Goal: Task Accomplishment & Management: Manage account settings

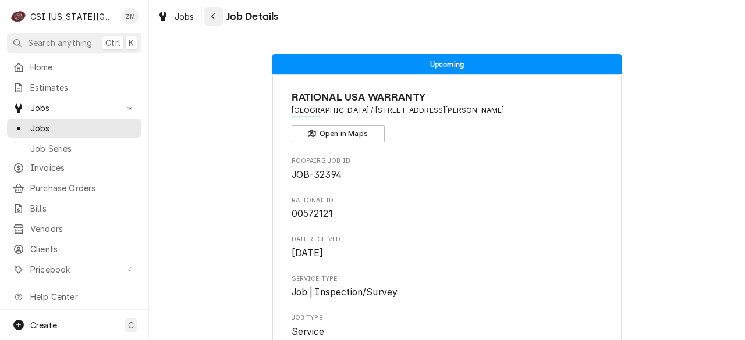
click at [212, 23] on button "Navigate back" at bounding box center [213, 16] width 19 height 19
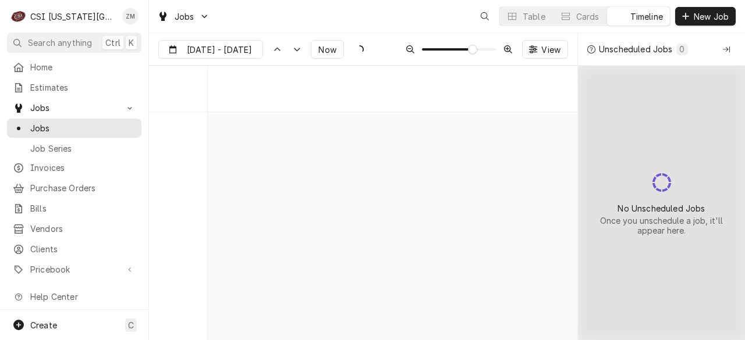
scroll to position [4249, 0]
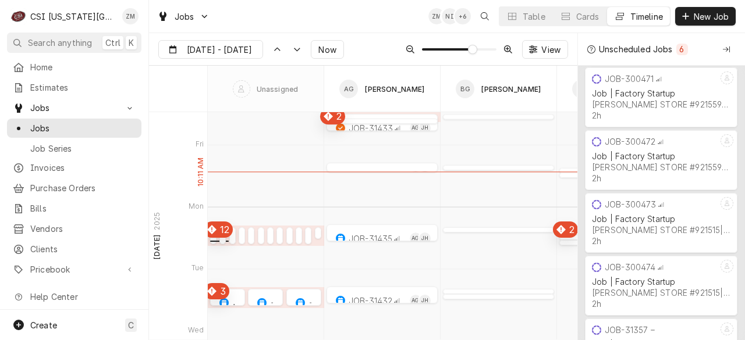
click at [213, 237] on div "Dynamic Content Wrapper" at bounding box center [213, 239] width 6 height 14
type input "[DATE]"
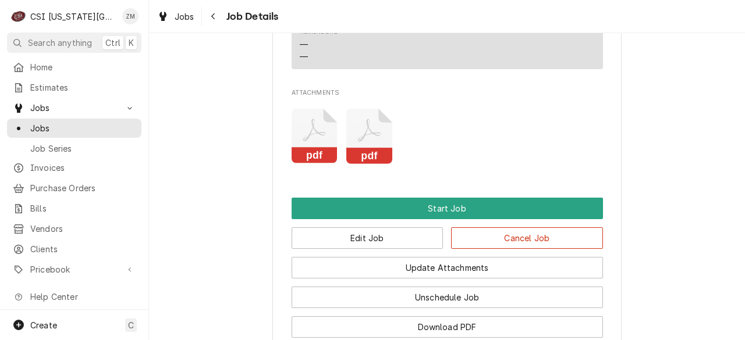
scroll to position [1253, 0]
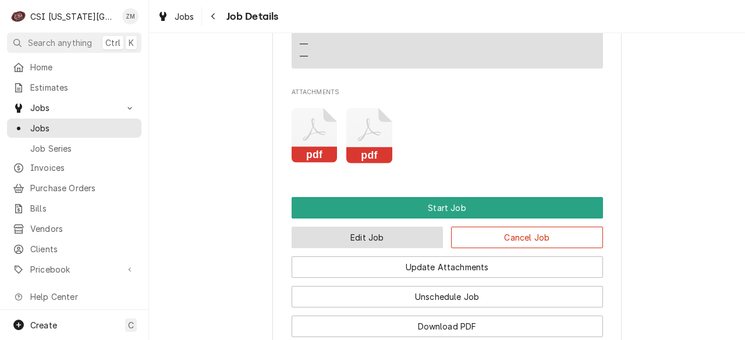
click at [401, 232] on button "Edit Job" at bounding box center [367, 238] width 152 height 22
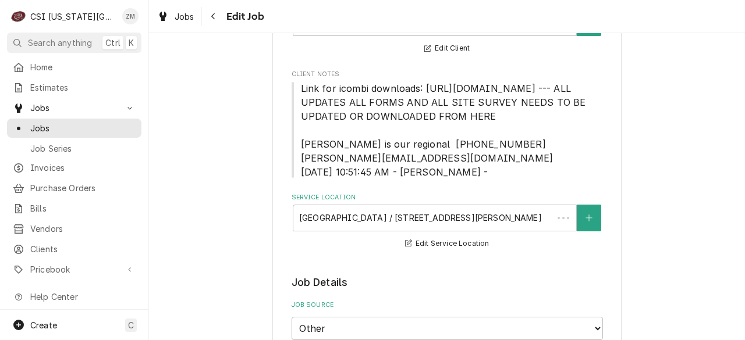
type textarea "x"
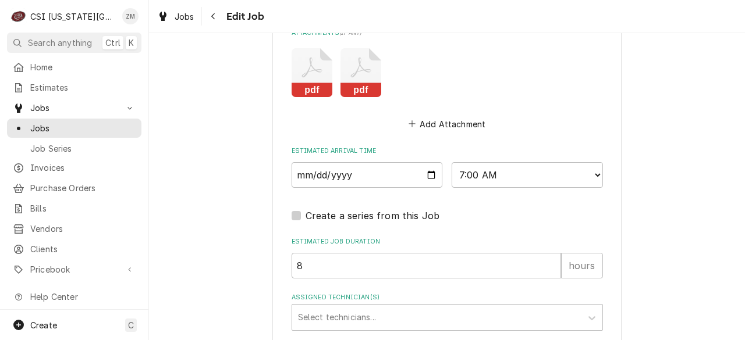
scroll to position [1391, 0]
click at [424, 188] on input "[DATE]" at bounding box center [366, 175] width 151 height 26
click at [426, 188] on input "2025-09-15" at bounding box center [366, 175] width 151 height 26
type input "2025-09-22"
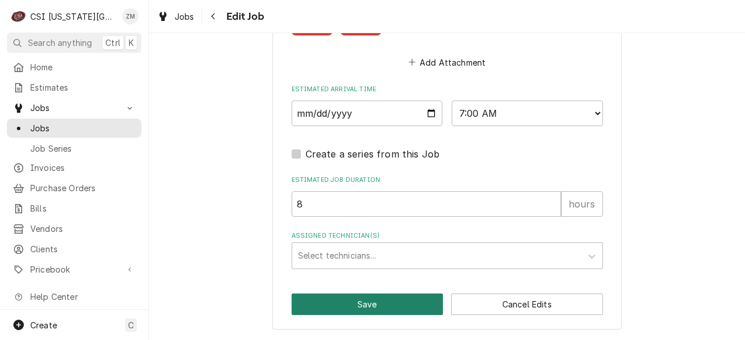
click at [396, 314] on button "Save" at bounding box center [367, 305] width 152 height 22
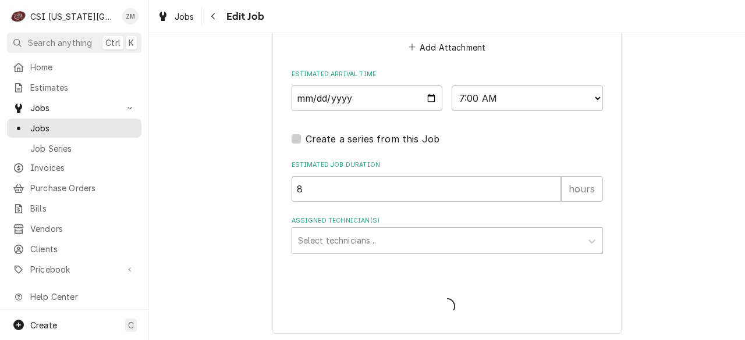
type textarea "x"
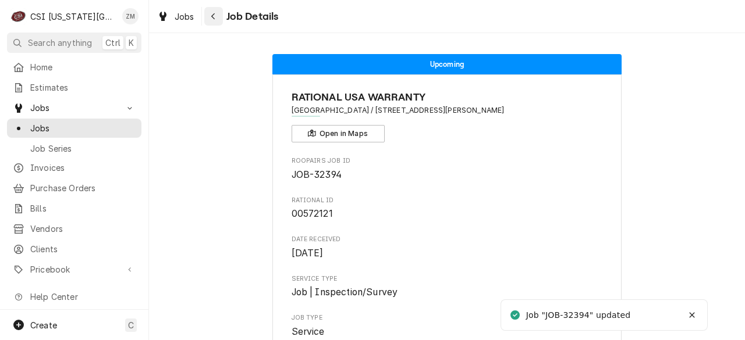
click at [212, 10] on div "Navigate back" at bounding box center [214, 16] width 12 height 12
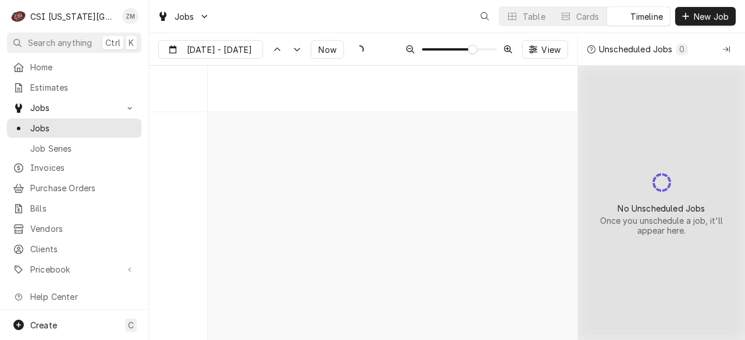
scroll to position [4249, 0]
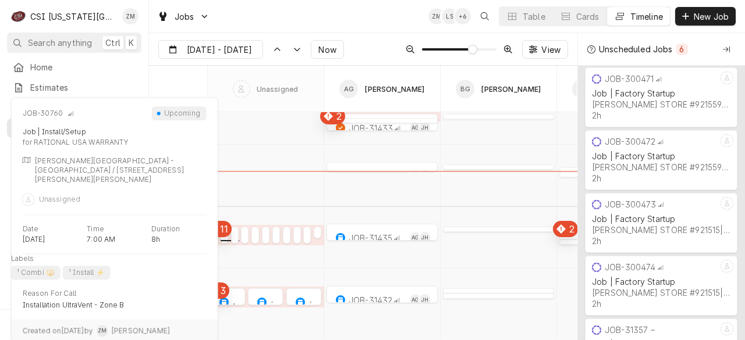
click at [223, 236] on div "normal" at bounding box center [224, 239] width 8 height 14
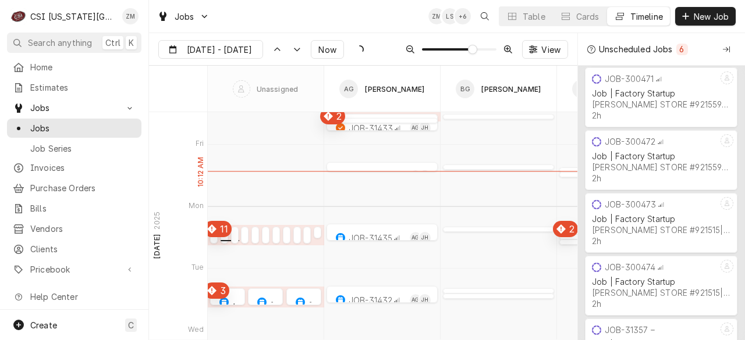
type input "Sep 11"
click at [223, 236] on div "Dynamic Content Wrapper" at bounding box center [224, 239] width 8 height 14
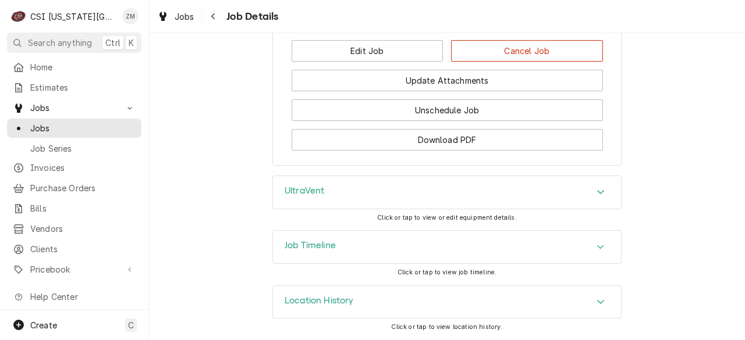
scroll to position [1503, 0]
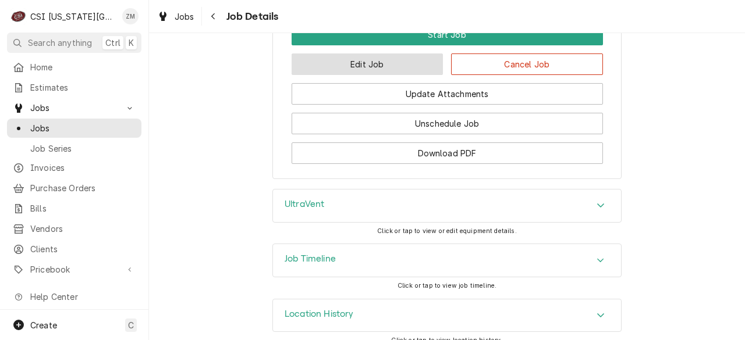
click at [371, 75] on button "Edit Job" at bounding box center [367, 65] width 152 height 22
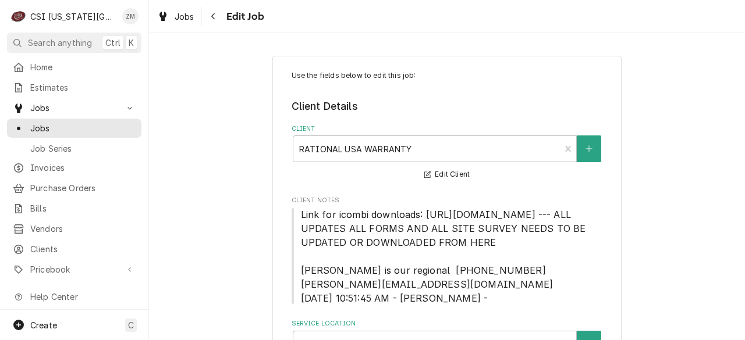
type textarea "x"
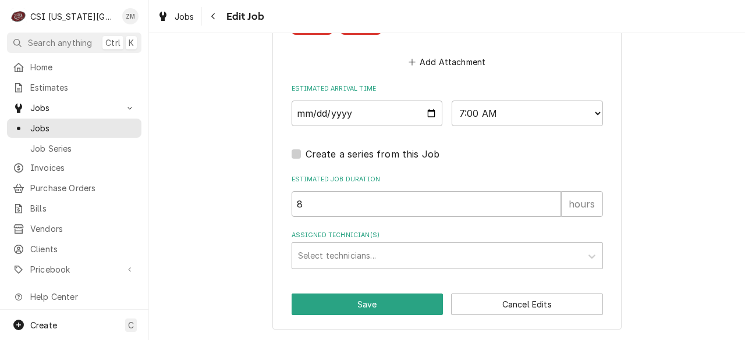
scroll to position [1581, 0]
click at [340, 262] on div "Assigned Technician(s)" at bounding box center [437, 256] width 278 height 21
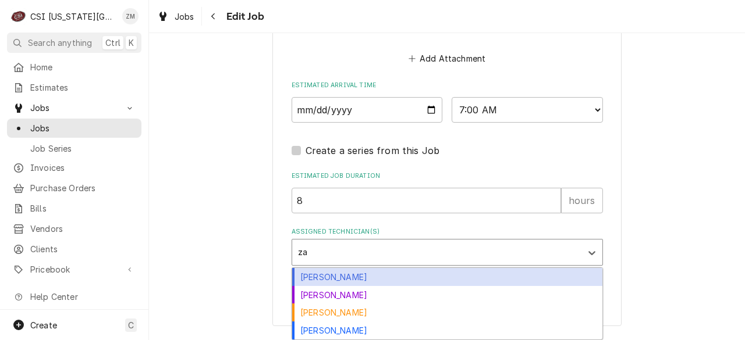
type input "z"
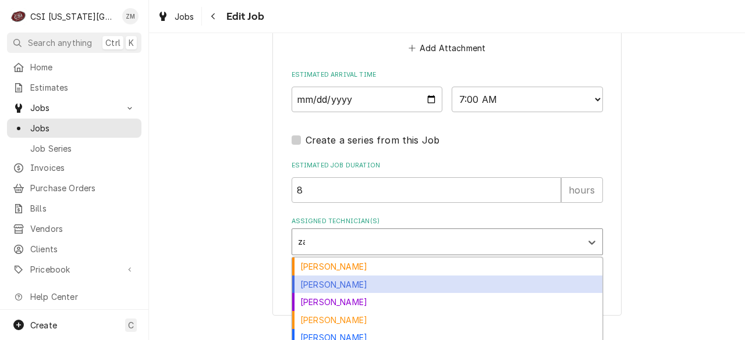
type input "zac"
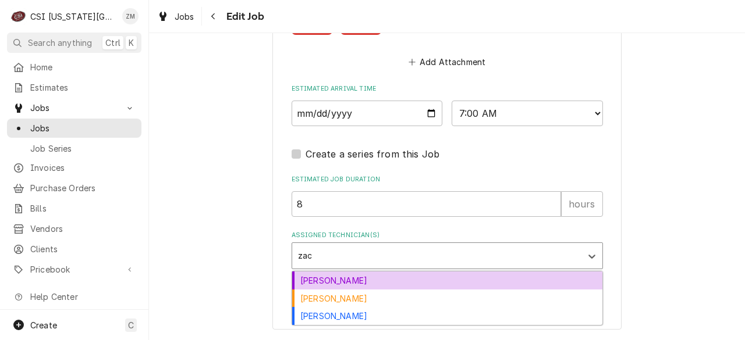
click at [348, 285] on div "[PERSON_NAME]" at bounding box center [447, 281] width 310 height 18
type textarea "x"
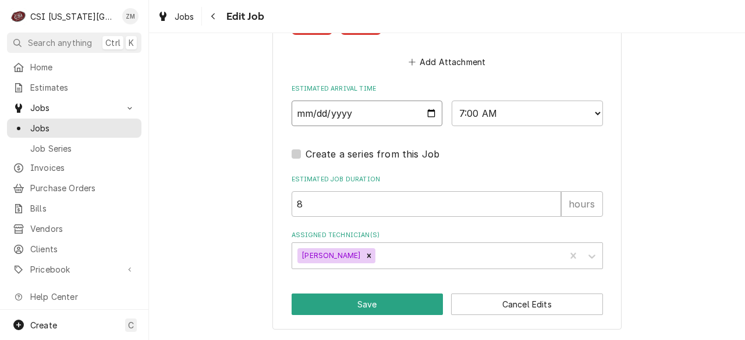
click at [425, 113] on input "[DATE]" at bounding box center [366, 114] width 151 height 26
click at [502, 179] on label "Estimated Job Duration" at bounding box center [446, 179] width 311 height 9
click at [502, 191] on input "8" at bounding box center [425, 204] width 269 height 26
click at [354, 304] on button "Save" at bounding box center [367, 305] width 152 height 22
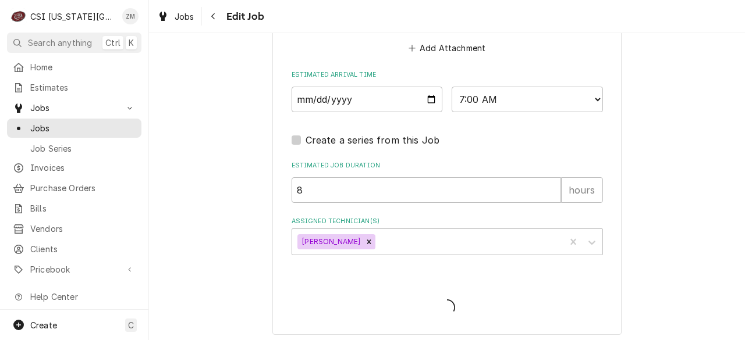
type textarea "x"
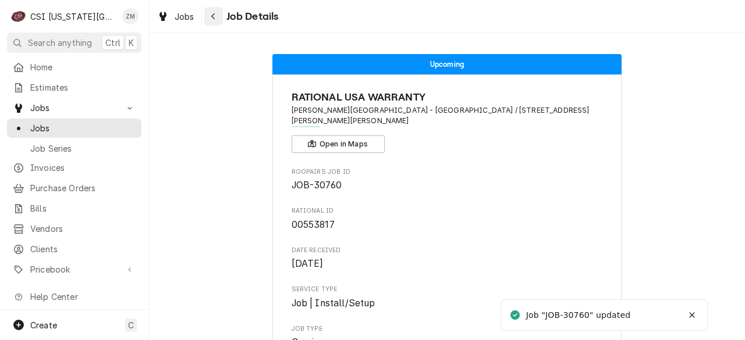
click at [211, 17] on icon "Navigate back" at bounding box center [213, 16] width 5 height 8
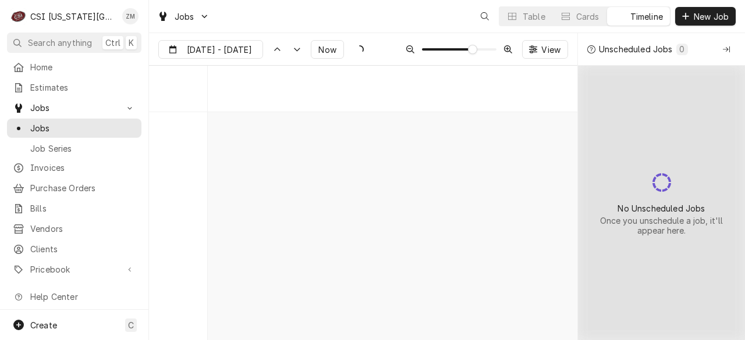
scroll to position [4249, 0]
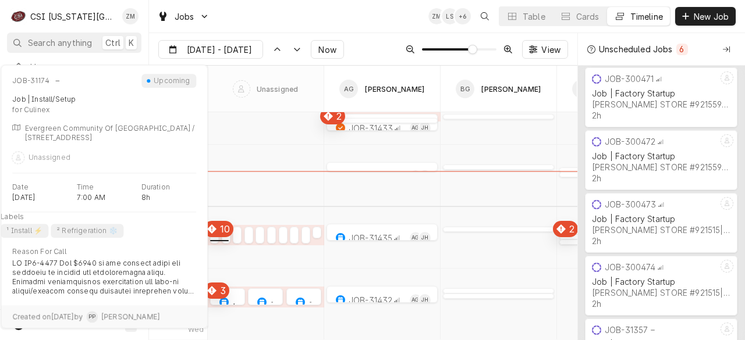
click at [215, 239] on div "normal" at bounding box center [214, 239] width 9 height 14
type input "Sep 11"
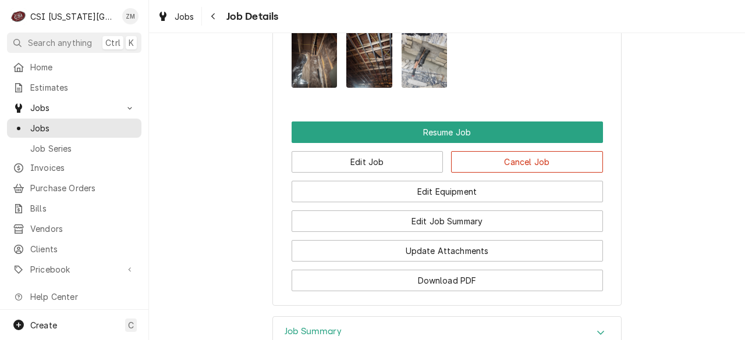
scroll to position [1572, 0]
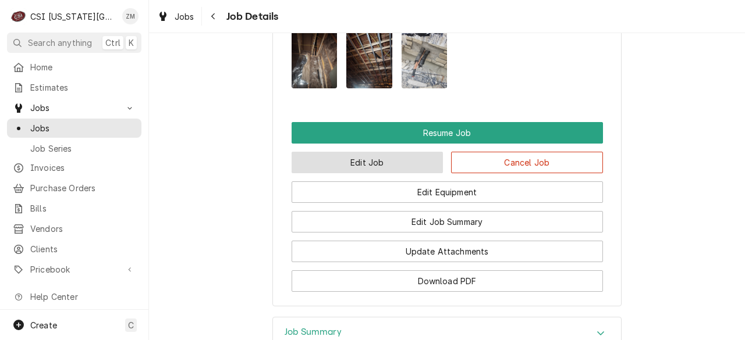
click at [412, 173] on button "Edit Job" at bounding box center [367, 163] width 152 height 22
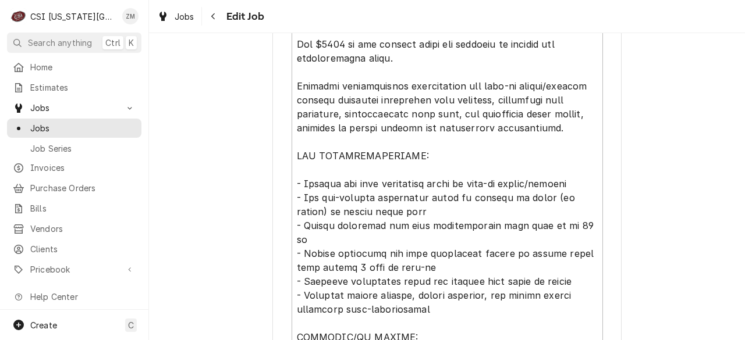
type textarea "x"
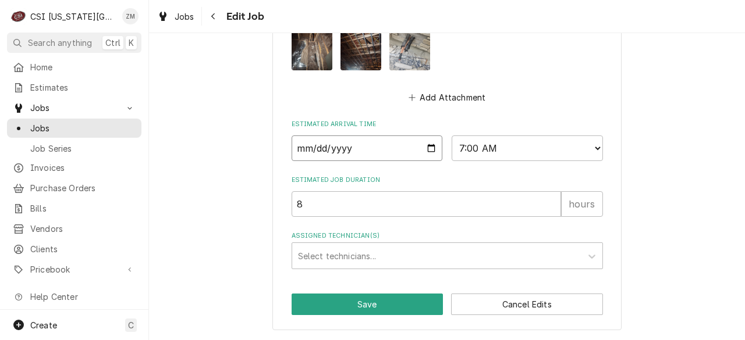
click at [426, 147] on input "[DATE]" at bounding box center [366, 149] width 151 height 26
type input "2025-09-29"
click at [392, 297] on button "Save" at bounding box center [367, 305] width 152 height 22
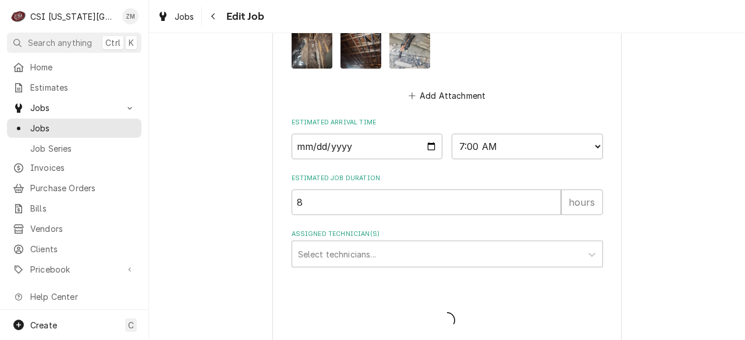
type textarea "x"
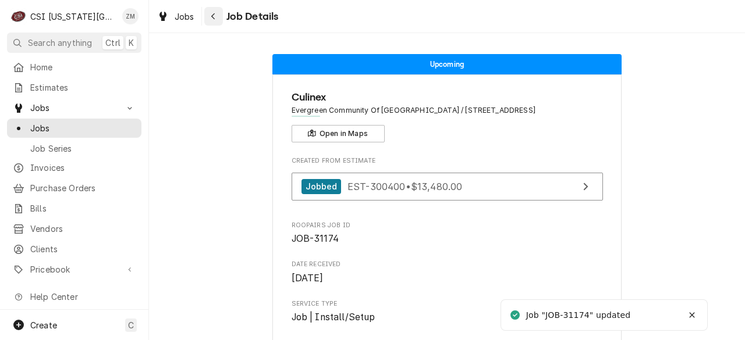
click at [219, 15] on div "Navigate back" at bounding box center [214, 16] width 12 height 12
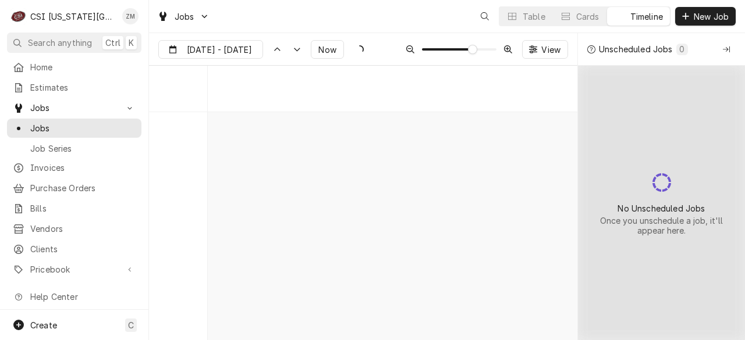
scroll to position [4249, 0]
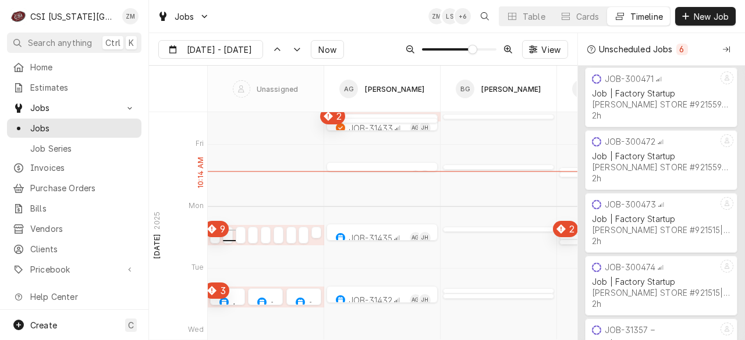
click at [227, 233] on div "Dynamic Content Wrapper" at bounding box center [228, 239] width 10 height 14
type input "[DATE]"
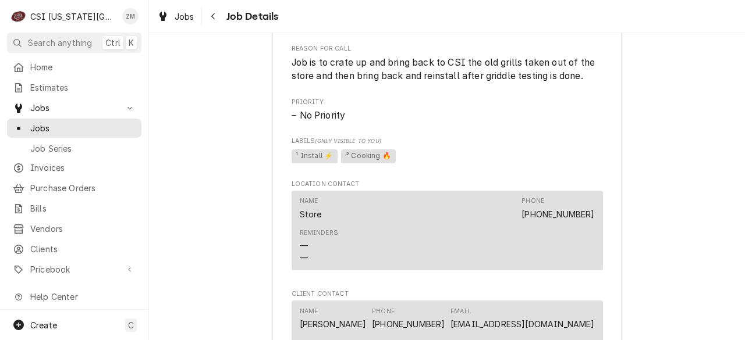
scroll to position [947, 0]
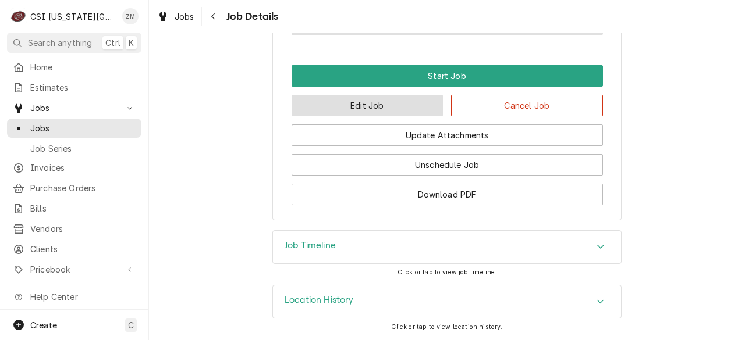
click at [411, 101] on button "Edit Job" at bounding box center [367, 106] width 152 height 22
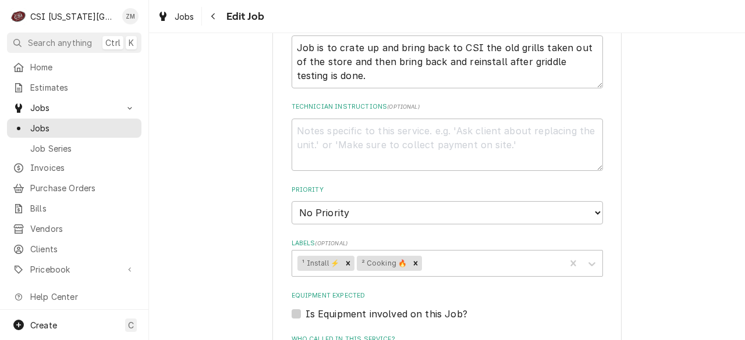
type textarea "x"
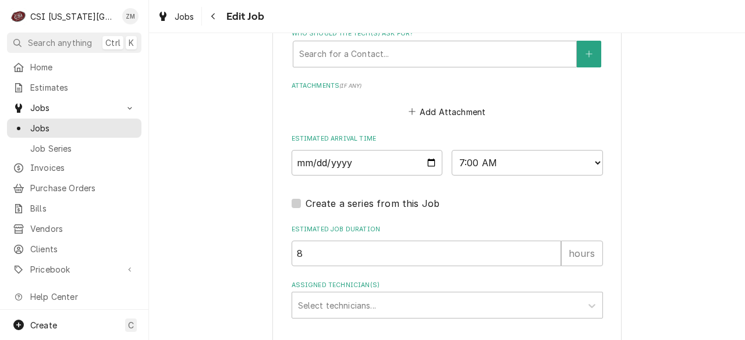
scroll to position [1040, 0]
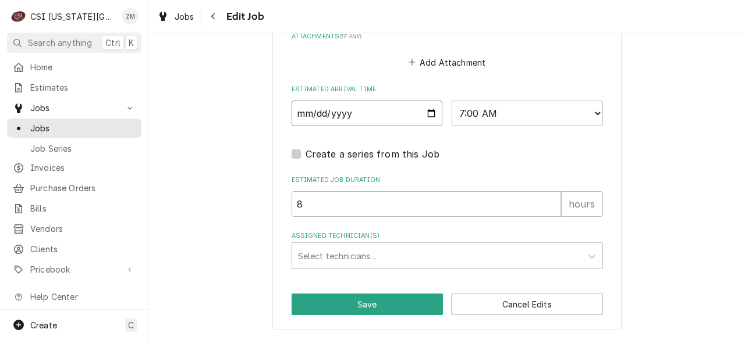
click at [426, 116] on input "2025-09-15" at bounding box center [366, 114] width 151 height 26
type input "2025-09-29"
click at [335, 311] on button "Save" at bounding box center [367, 305] width 152 height 22
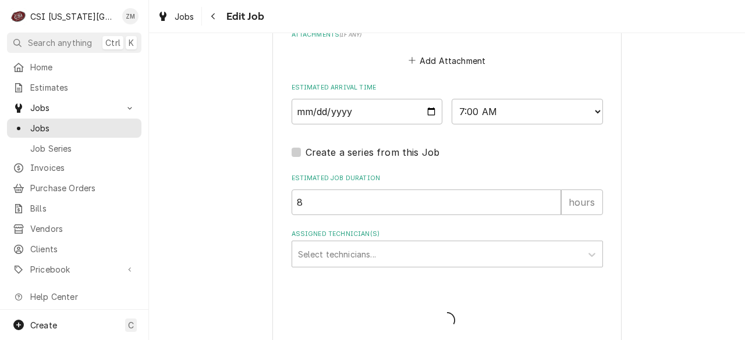
type textarea "x"
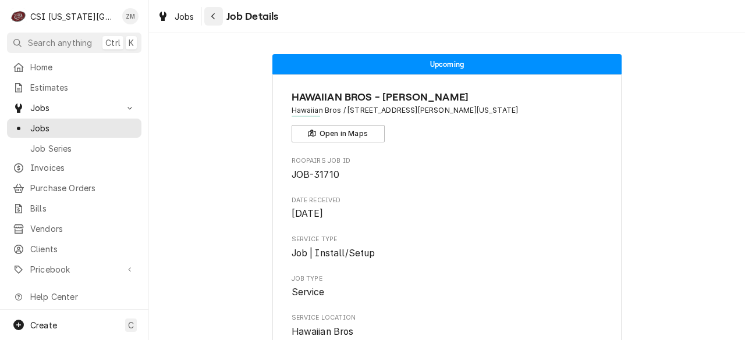
click at [213, 13] on icon "Navigate back" at bounding box center [213, 16] width 5 height 8
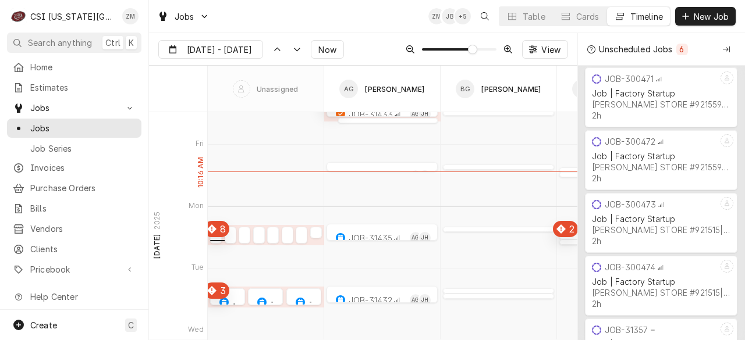
scroll to position [4191, 0]
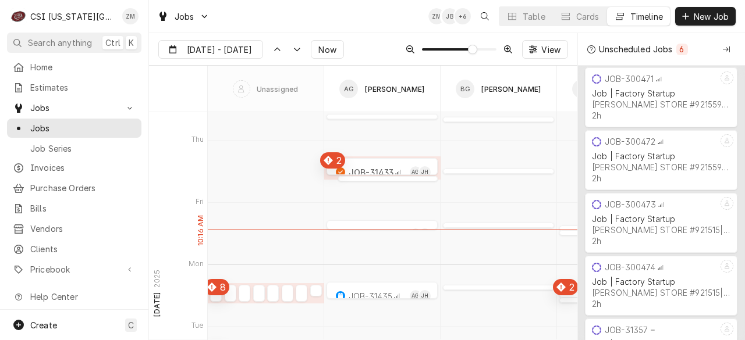
drag, startPoint x: 214, startPoint y: 240, endPoint x: 263, endPoint y: 273, distance: 59.1
type input "Sep 10"
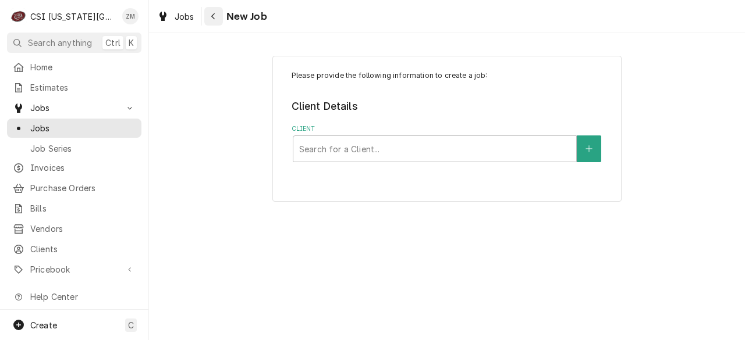
click at [219, 14] on button "Navigate back" at bounding box center [213, 16] width 19 height 19
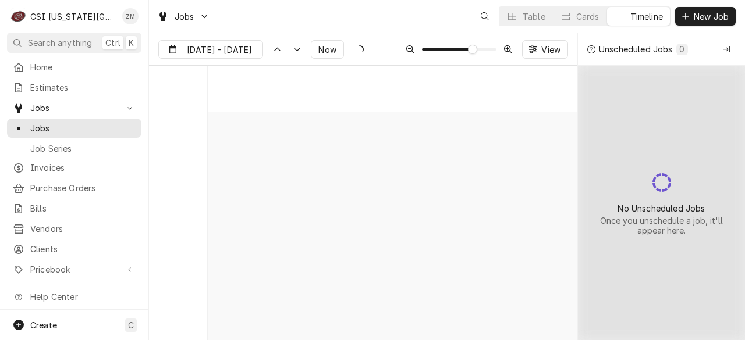
scroll to position [4191, 0]
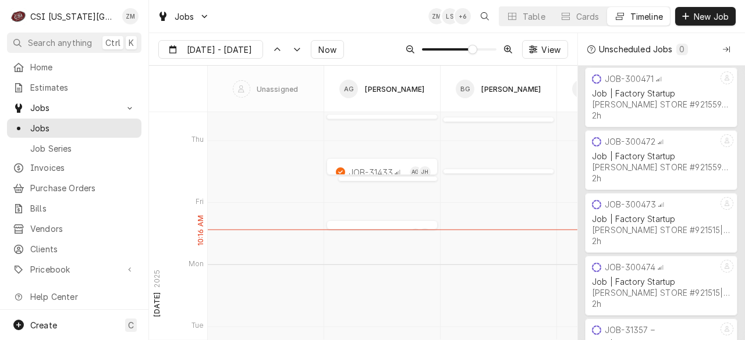
type input "[DATE]"
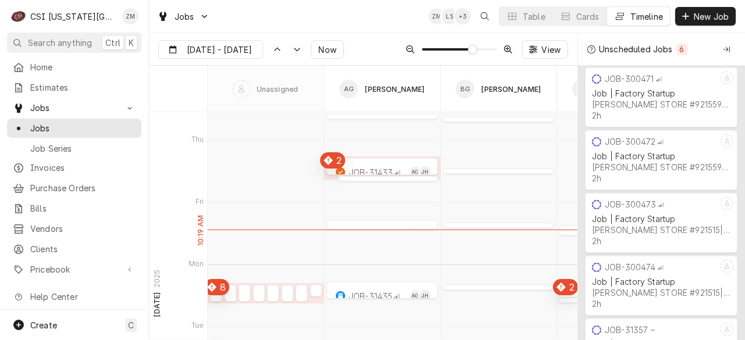
drag, startPoint x: 0, startPoint y: 0, endPoint x: 219, endPoint y: 14, distance: 219.2
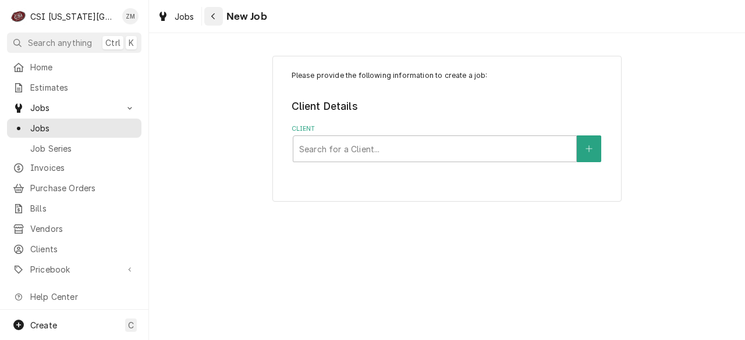
click at [219, 19] on div "Navigate back" at bounding box center [214, 16] width 12 height 12
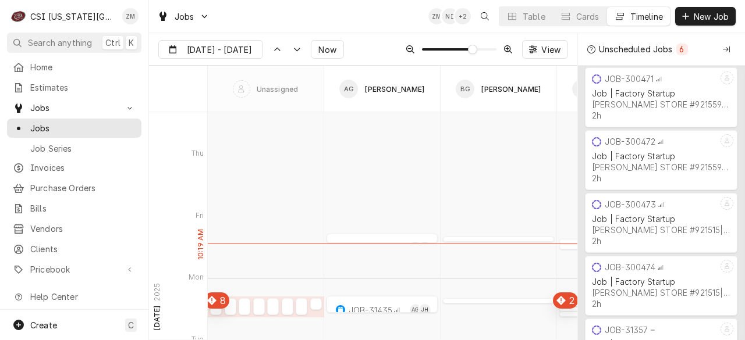
scroll to position [4390, 0]
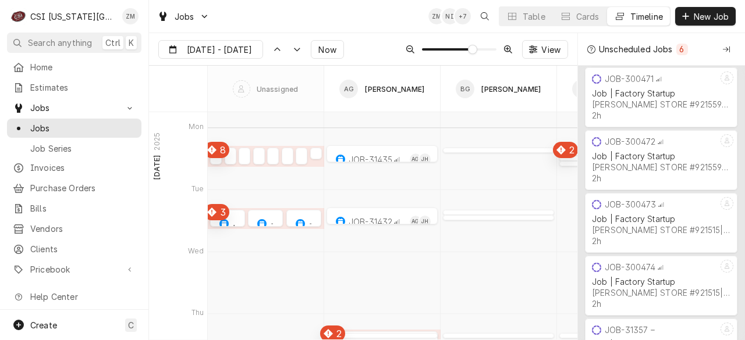
drag, startPoint x: 312, startPoint y: 216, endPoint x: 225, endPoint y: 161, distance: 103.3
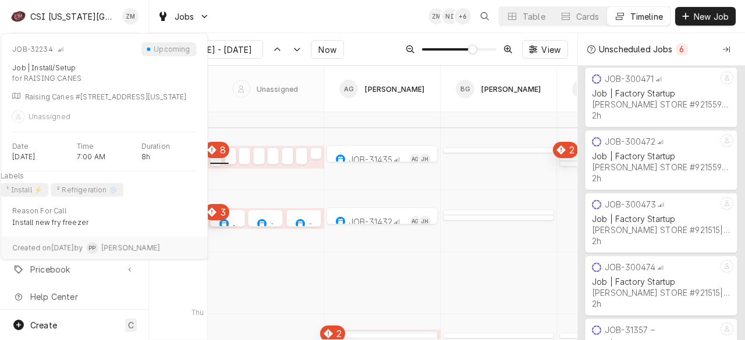
click at [213, 161] on div "Dynamic Content Wrapper" at bounding box center [216, 162] width 12 height 14
type input "[DATE]"
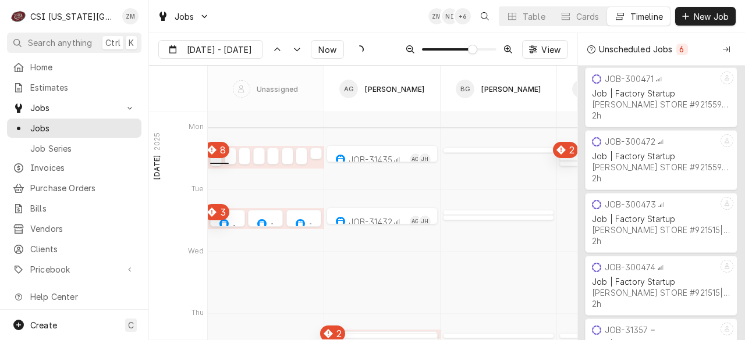
click at [213, 161] on div "Dynamic Content Wrapper" at bounding box center [216, 162] width 12 height 14
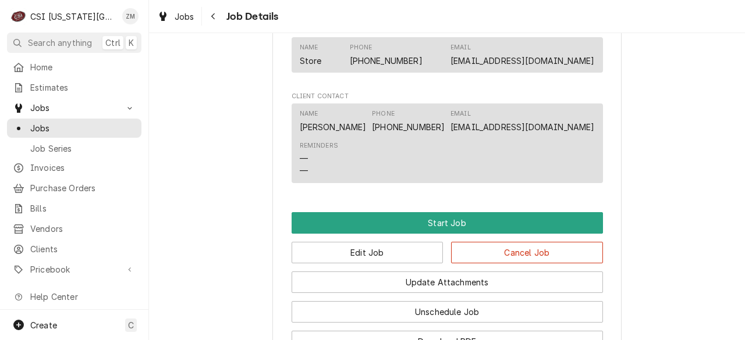
scroll to position [1433, 0]
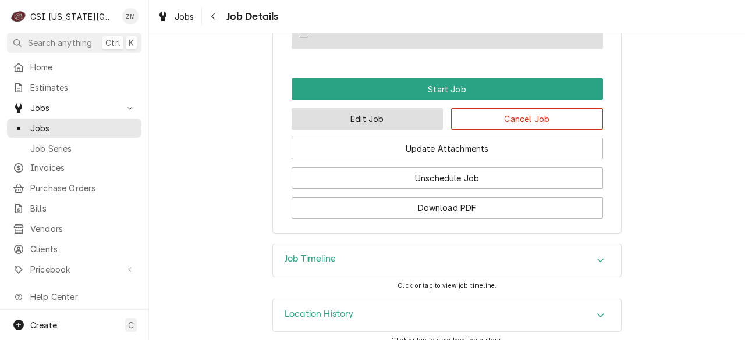
click at [422, 108] on button "Edit Job" at bounding box center [367, 119] width 152 height 22
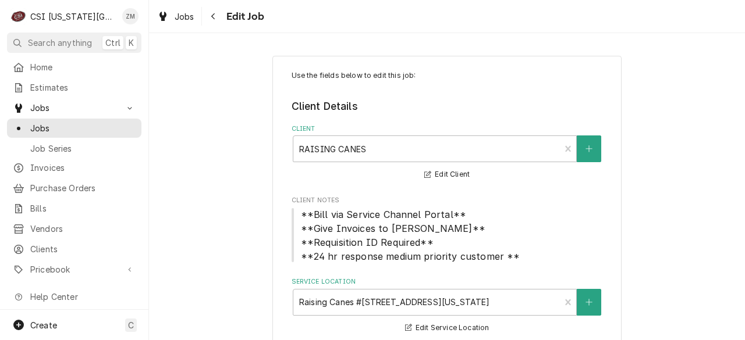
type textarea "x"
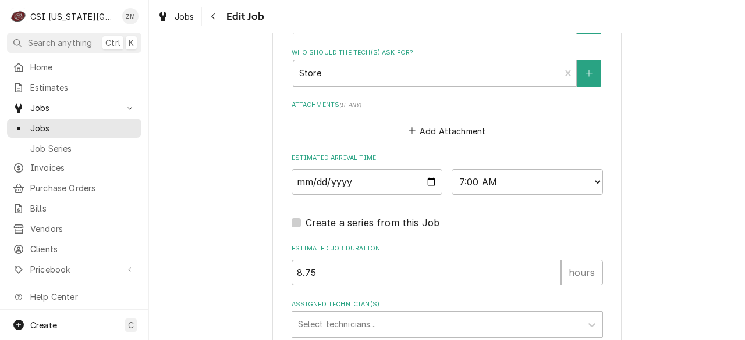
scroll to position [1539, 0]
click at [424, 170] on input "[DATE]" at bounding box center [366, 183] width 151 height 26
type input "[DATE]"
type textarea "x"
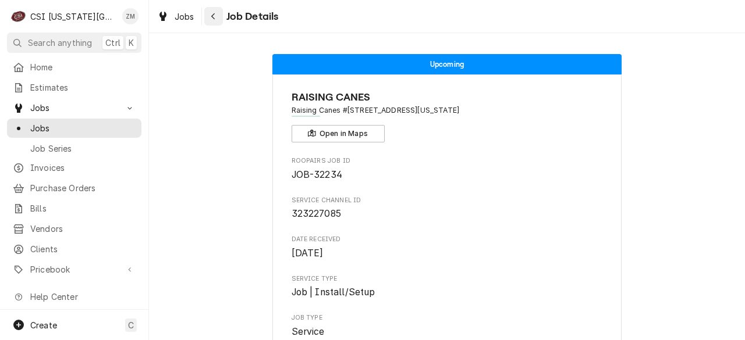
click at [220, 12] on button "Navigate back" at bounding box center [213, 16] width 19 height 19
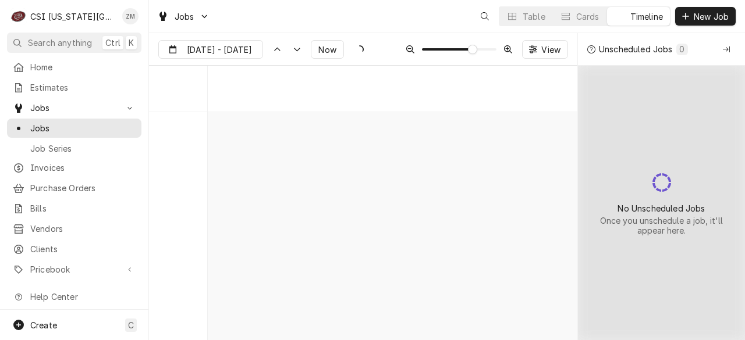
scroll to position [4328, 0]
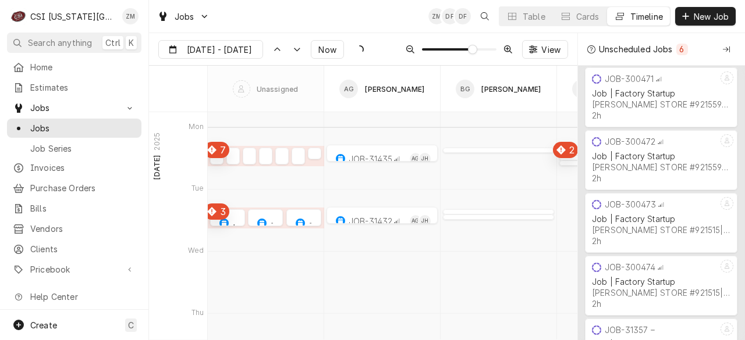
drag, startPoint x: 0, startPoint y: 0, endPoint x: 182, endPoint y: 109, distance: 211.9
click at [182, 109] on div "SPACE for context menu" at bounding box center [178, 89] width 58 height 47
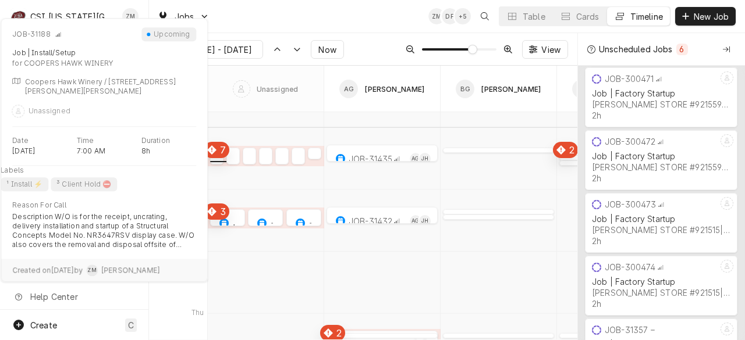
click at [215, 160] on div "normal" at bounding box center [216, 159] width 13 height 14
type input "[DATE]"
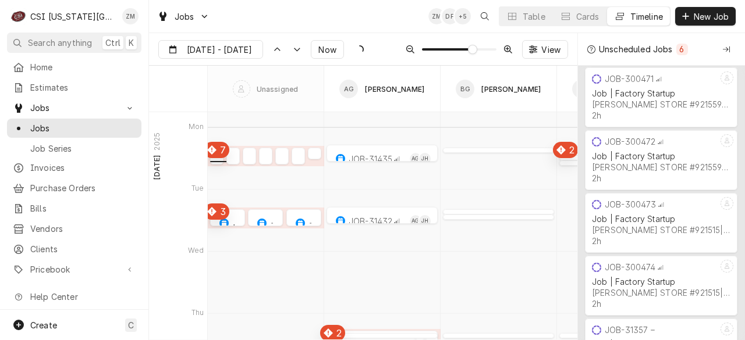
click at [215, 160] on div "Dynamic Content Wrapper" at bounding box center [216, 159] width 13 height 14
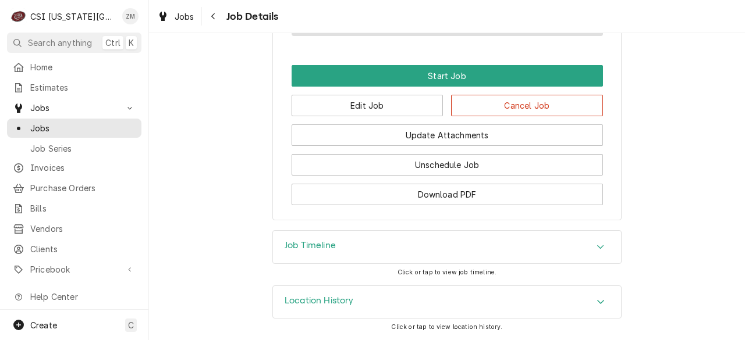
scroll to position [2006, 0]
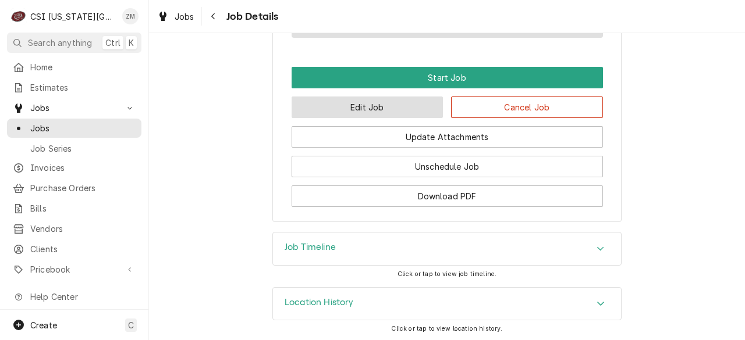
click at [380, 111] on button "Edit Job" at bounding box center [367, 108] width 152 height 22
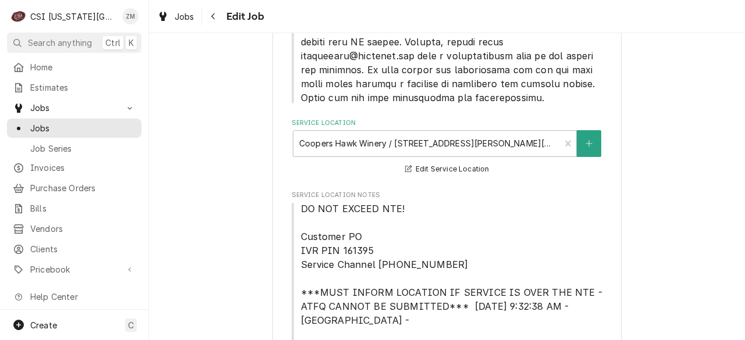
type textarea "x"
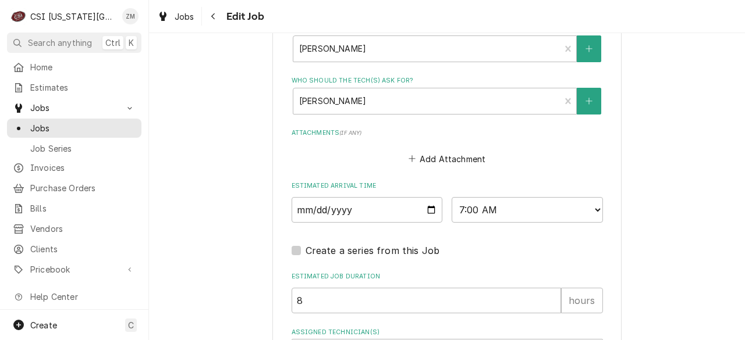
scroll to position [1987, 0]
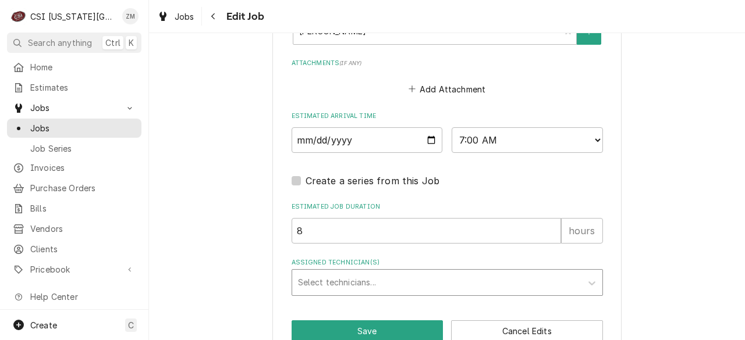
click at [333, 272] on div "Assigned Technician(s)" at bounding box center [437, 282] width 278 height 21
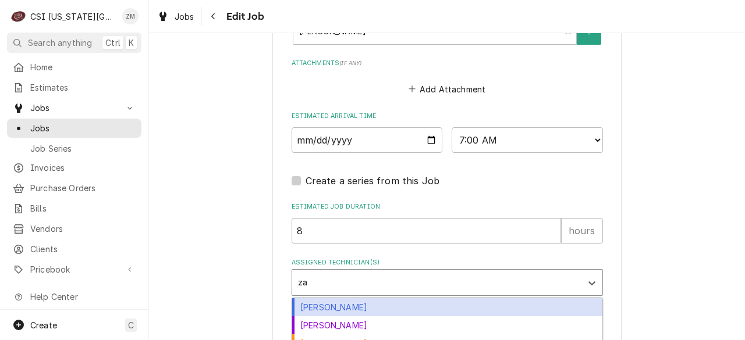
type input "zac"
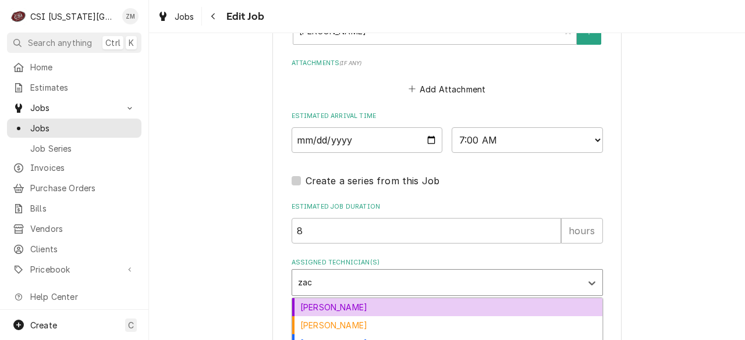
click at [325, 298] on div "[PERSON_NAME]" at bounding box center [447, 307] width 310 height 18
type textarea "x"
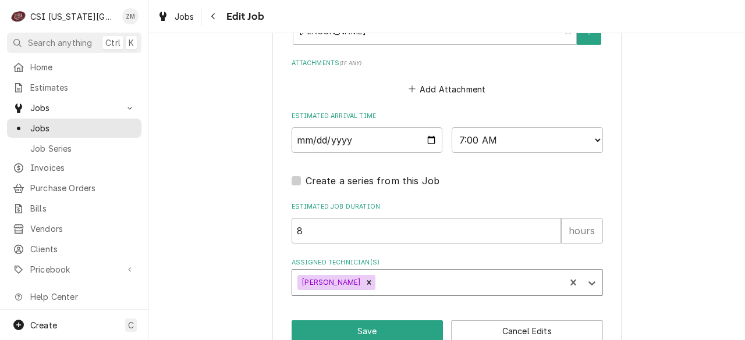
type textarea "x"
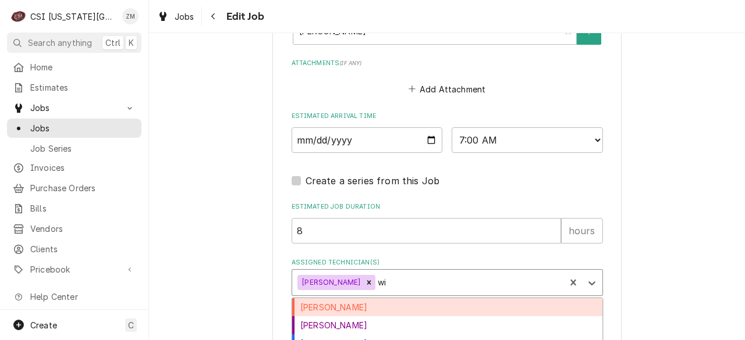
type input "wil"
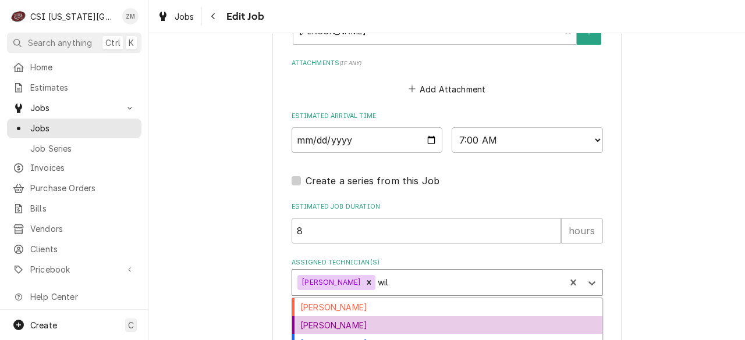
click at [315, 316] on div "[PERSON_NAME]" at bounding box center [447, 325] width 310 height 18
type textarea "x"
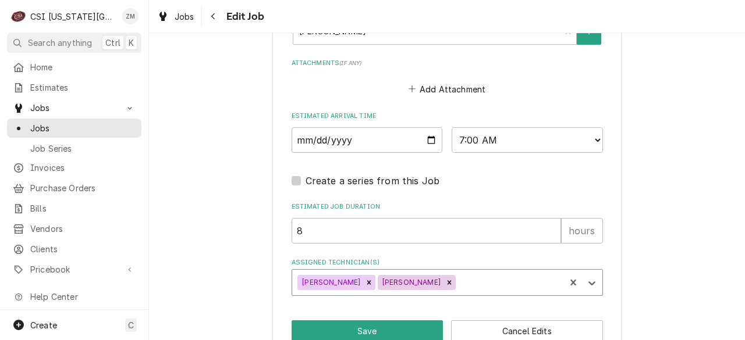
type textarea "x"
click at [433, 127] on input "2025-09-15" at bounding box center [366, 140] width 151 height 26
click at [425, 127] on input "2025-09-15" at bounding box center [366, 140] width 151 height 26
type input "2025-09-16"
type textarea "x"
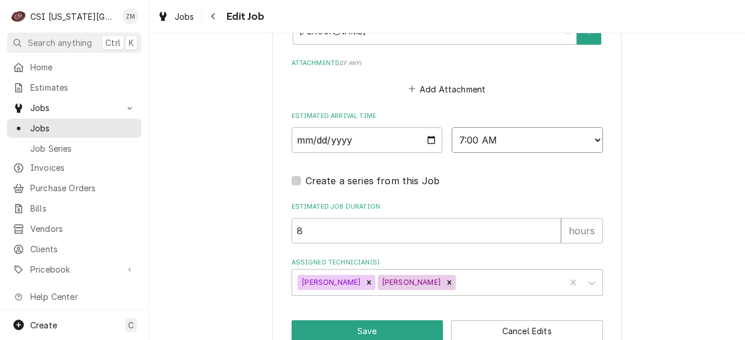
click at [581, 127] on select "AM / PM 6:00 AM 6:15 AM 6:30 AM 6:45 AM 7:00 AM 7:15 AM 7:30 AM 7:45 AM 8:00 AM…" at bounding box center [526, 140] width 151 height 26
select select "10:00:00"
click at [451, 127] on select "AM / PM 6:00 AM 6:15 AM 6:30 AM 6:45 AM 7:00 AM 7:15 AM 7:30 AM 7:45 AM 8:00 AM…" at bounding box center [526, 140] width 151 height 26
click at [342, 321] on button "Save" at bounding box center [367, 332] width 152 height 22
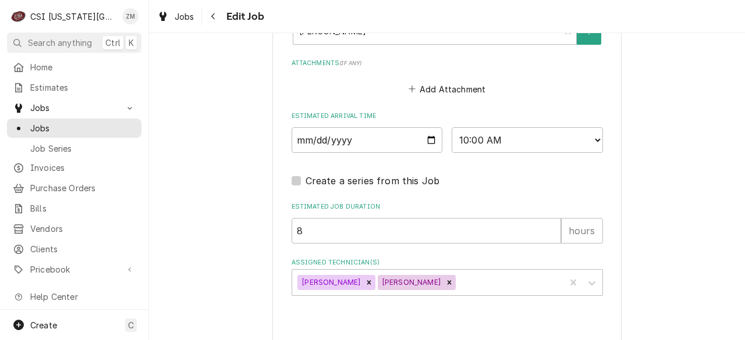
type textarea "x"
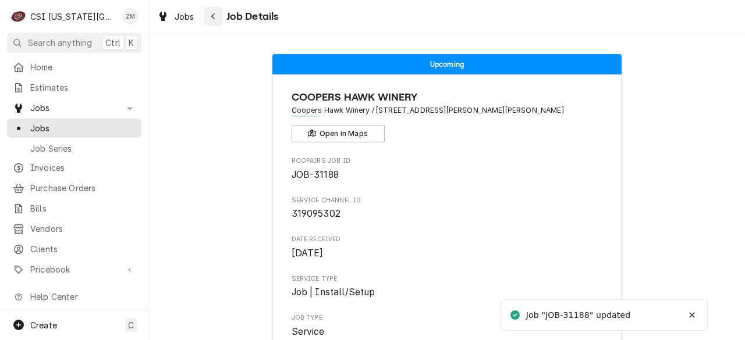
click at [216, 17] on div "Navigate back" at bounding box center [214, 16] width 12 height 12
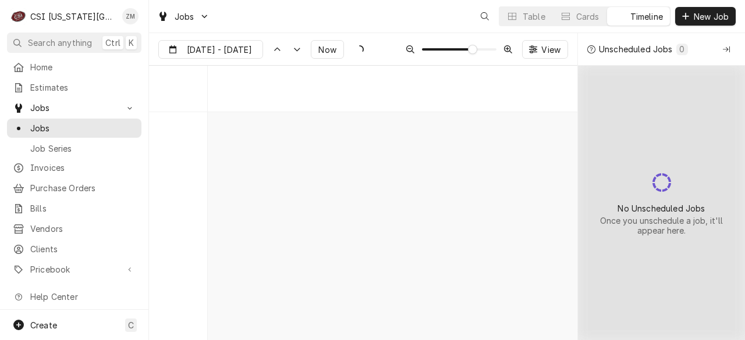
scroll to position [4328, 0]
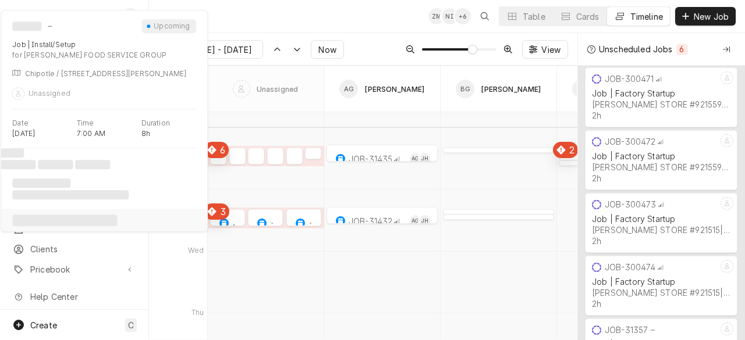
click at [218, 159] on div "normal" at bounding box center [218, 159] width 16 height 14
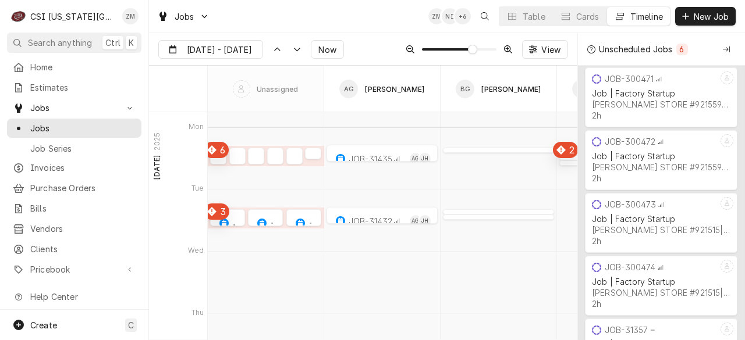
type input "[DATE]"
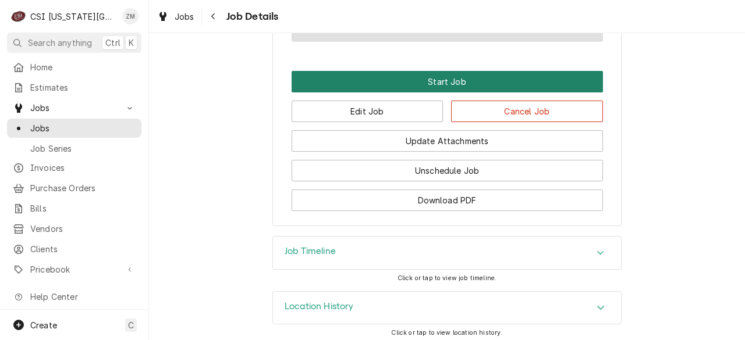
scroll to position [1103, 0]
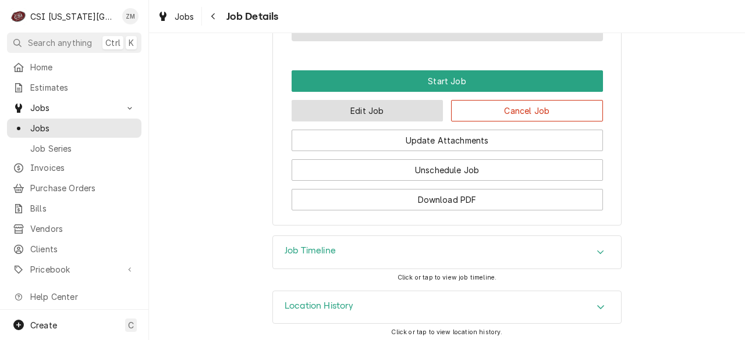
click at [361, 122] on button "Edit Job" at bounding box center [367, 111] width 152 height 22
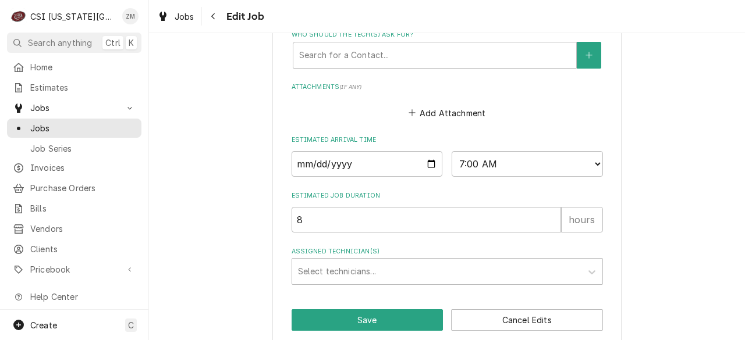
scroll to position [1158, 0]
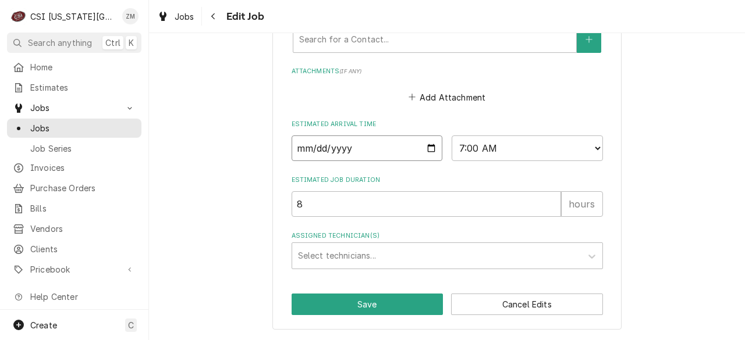
click at [430, 151] on input "2025-09-15" at bounding box center [366, 149] width 151 height 26
type textarea "x"
type input "2025-09-22"
click at [335, 301] on button "Save" at bounding box center [367, 305] width 152 height 22
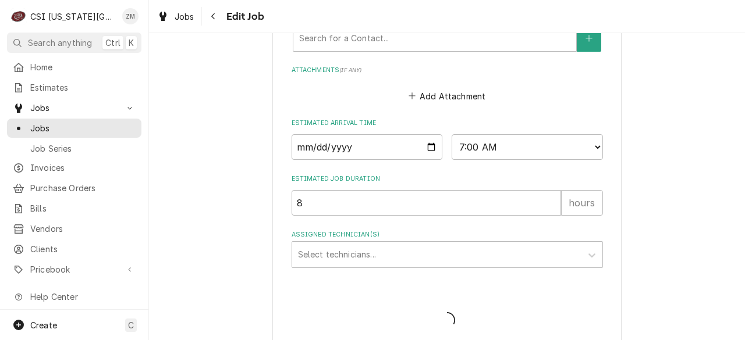
type textarea "x"
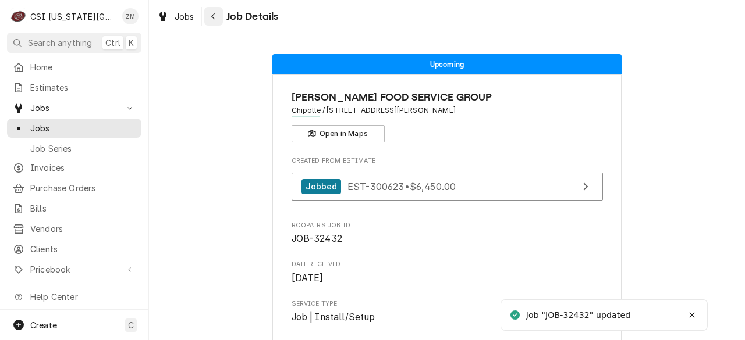
click at [215, 14] on icon "Navigate back" at bounding box center [213, 16] width 5 height 8
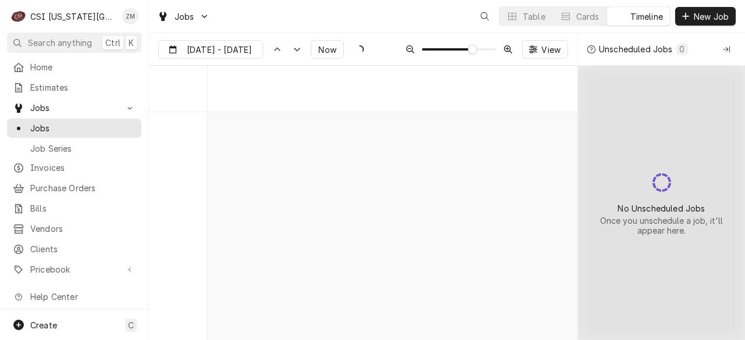
scroll to position [4328, 0]
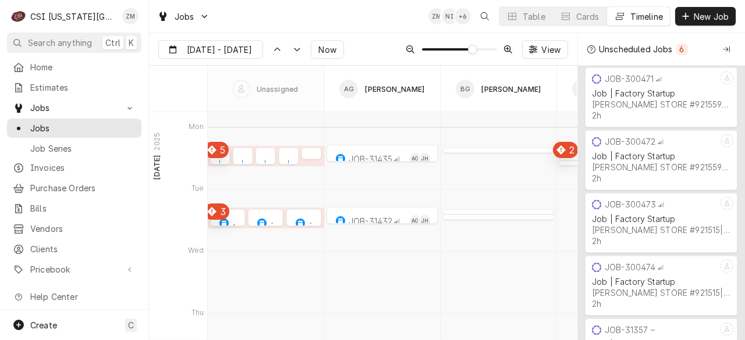
click at [219, 156] on div "Dynamic Content Wrapper" at bounding box center [220, 159] width 20 height 14
type input "Sep 12"
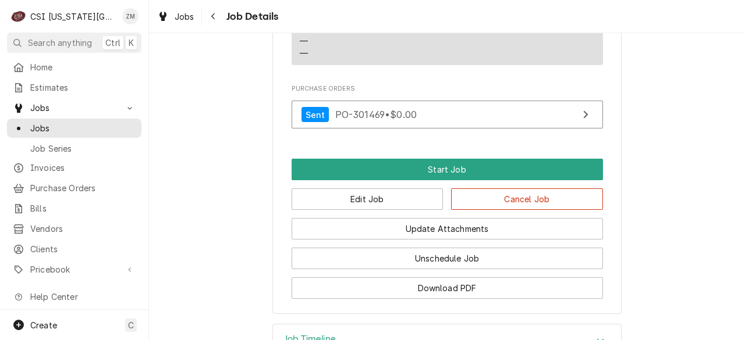
scroll to position [1282, 0]
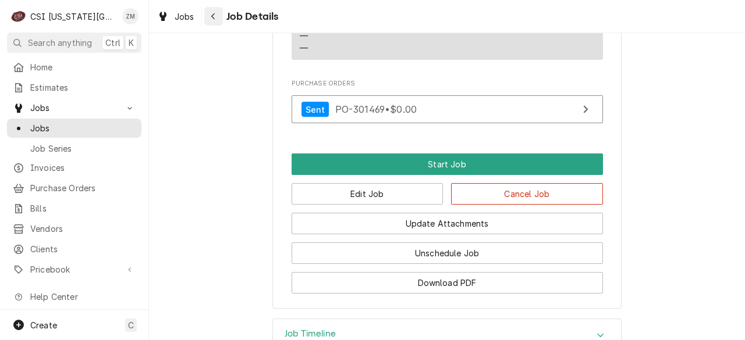
click at [209, 20] on div "Navigate back" at bounding box center [214, 16] width 12 height 12
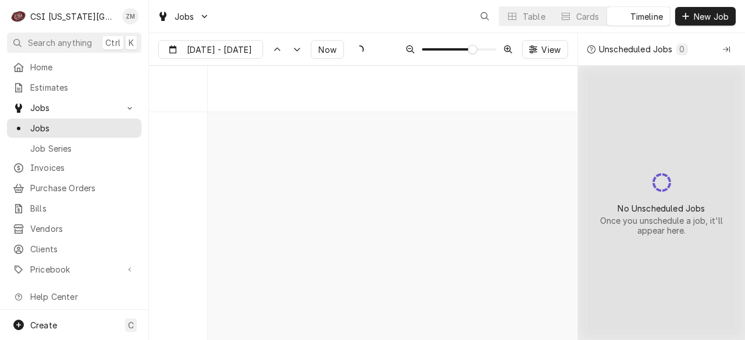
scroll to position [4328, 0]
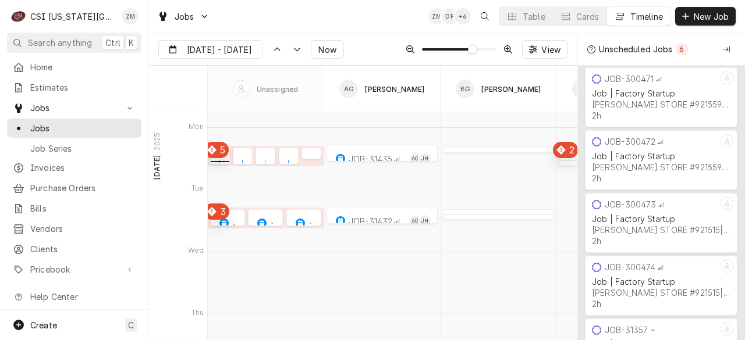
type input "[DATE]"
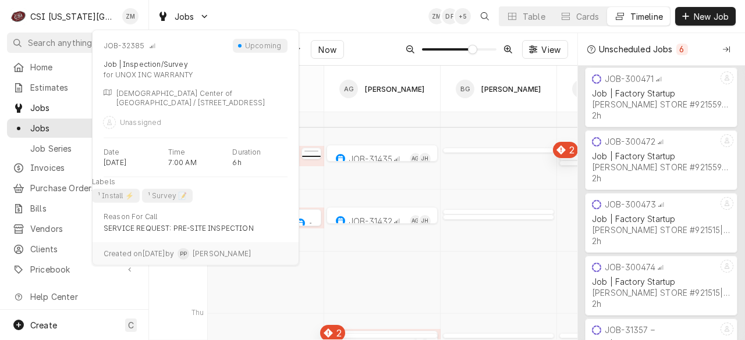
click at [308, 155] on div "normal" at bounding box center [311, 154] width 20 height 14
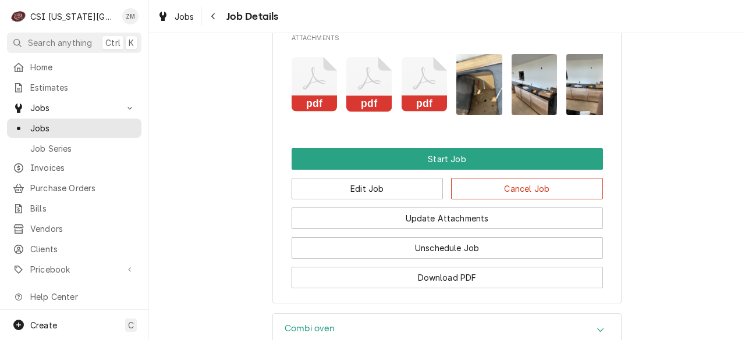
scroll to position [1404, 0]
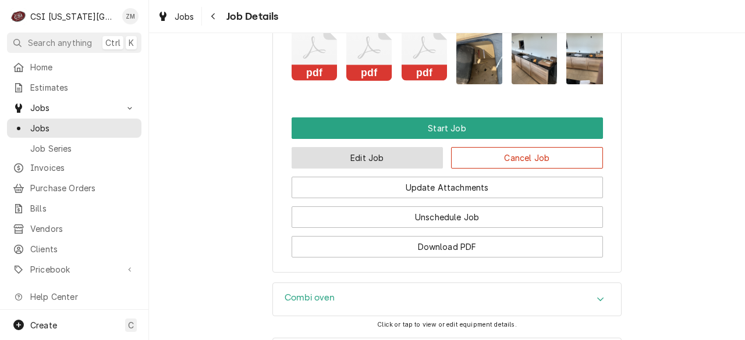
click at [331, 169] on button "Edit Job" at bounding box center [367, 158] width 152 height 22
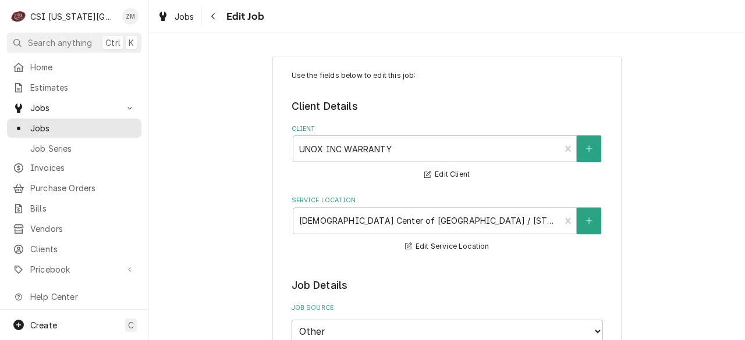
type textarea "x"
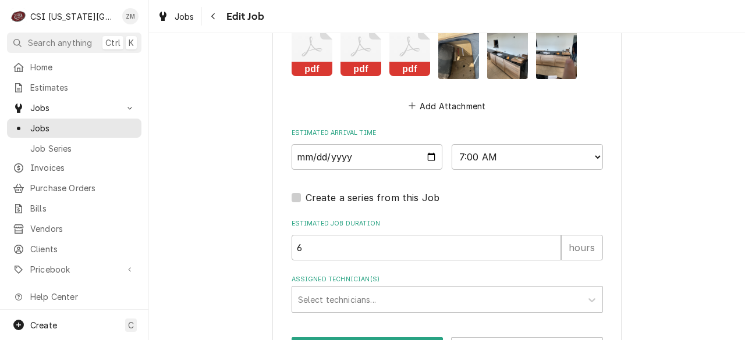
scroll to position [1479, 0]
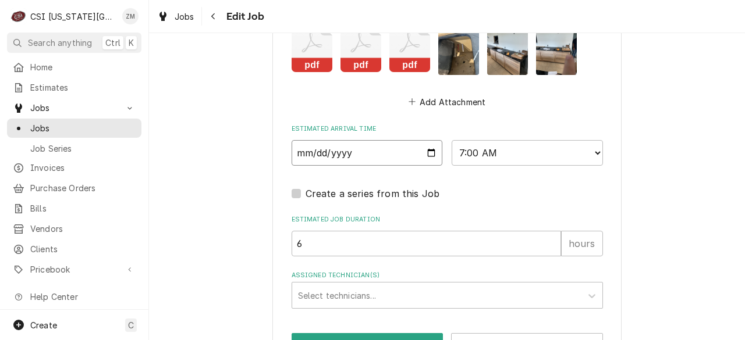
click at [432, 156] on input "[DATE]" at bounding box center [366, 153] width 151 height 26
click at [433, 150] on input "[DATE]" at bounding box center [366, 153] width 151 height 26
click at [427, 154] on input "[DATE]" at bounding box center [366, 153] width 151 height 26
type input "[DATE]"
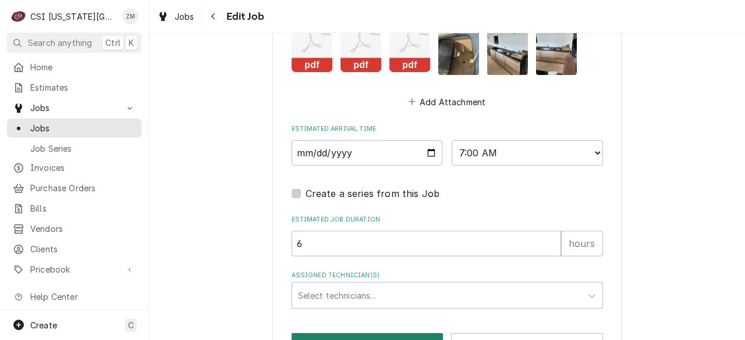
click at [303, 336] on button "Save" at bounding box center [367, 344] width 152 height 22
type textarea "x"
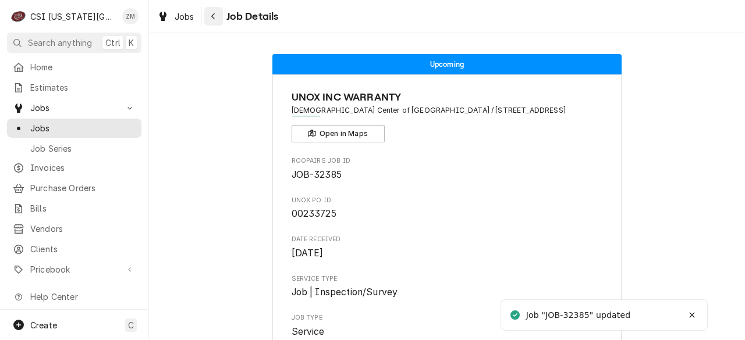
click at [209, 9] on button "Navigate back" at bounding box center [213, 16] width 19 height 19
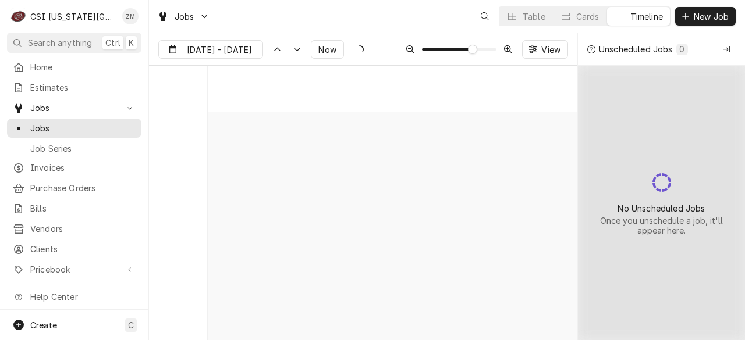
scroll to position [4328, 0]
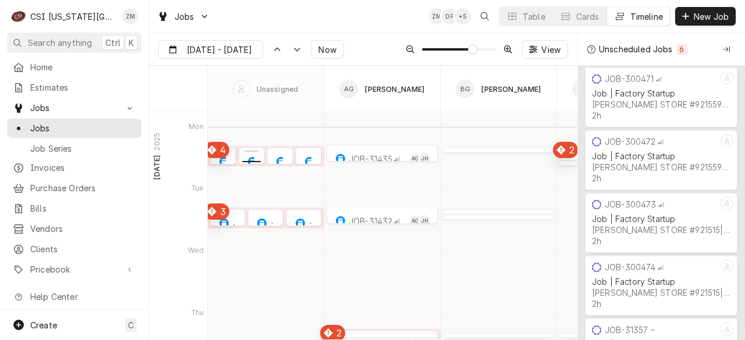
click at [249, 161] on div "Dynamic Content Wrapper" at bounding box center [252, 159] width 26 height 14
type input "Sep 12"
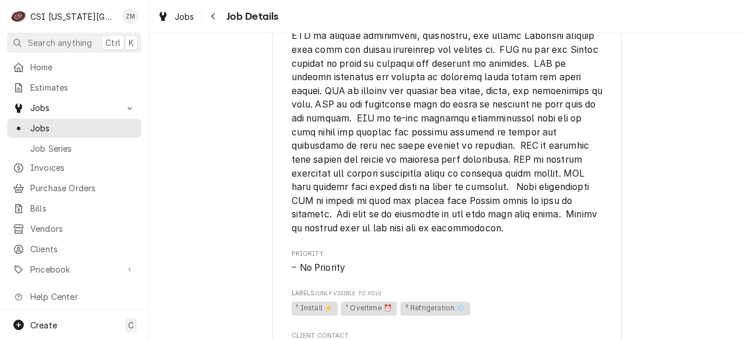
scroll to position [986, 0]
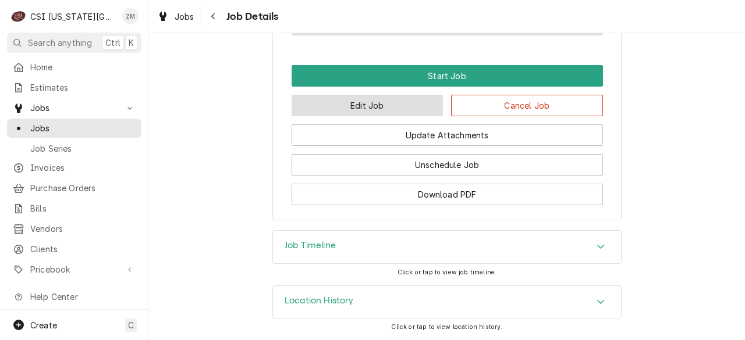
click at [346, 111] on button "Edit Job" at bounding box center [367, 106] width 152 height 22
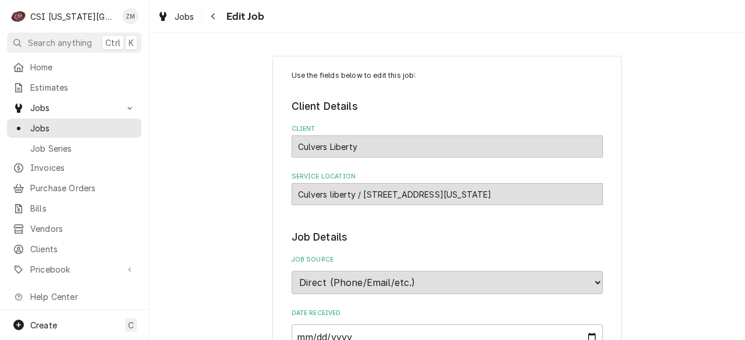
type textarea "x"
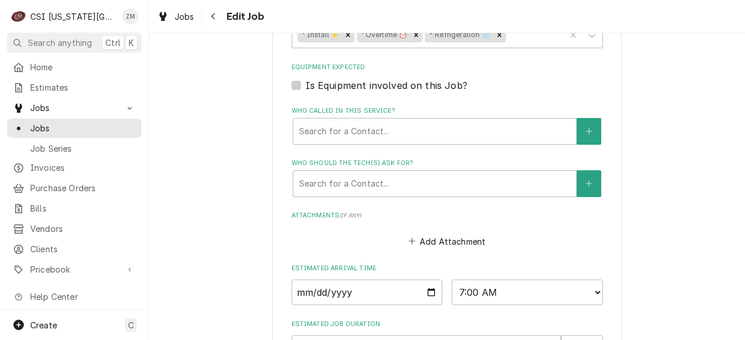
scroll to position [873, 0]
click at [426, 300] on input "2025-09-15" at bounding box center [366, 293] width 151 height 26
click at [427, 294] on input "2025-09-15" at bounding box center [366, 293] width 151 height 26
type input "2025-09-22"
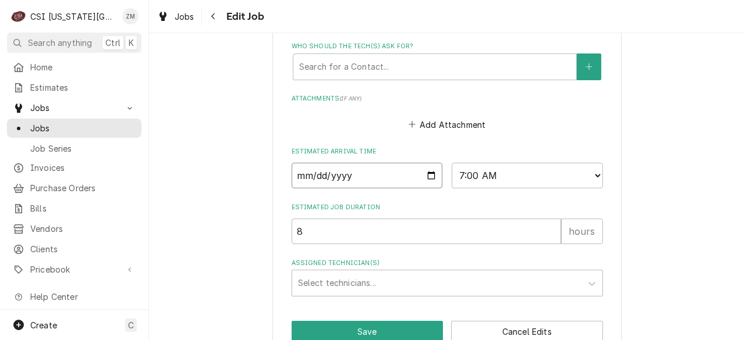
scroll to position [990, 0]
click at [321, 332] on button "Save" at bounding box center [367, 332] width 152 height 22
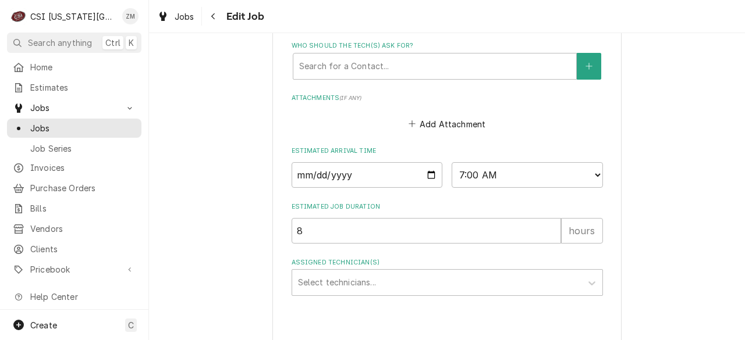
type textarea "x"
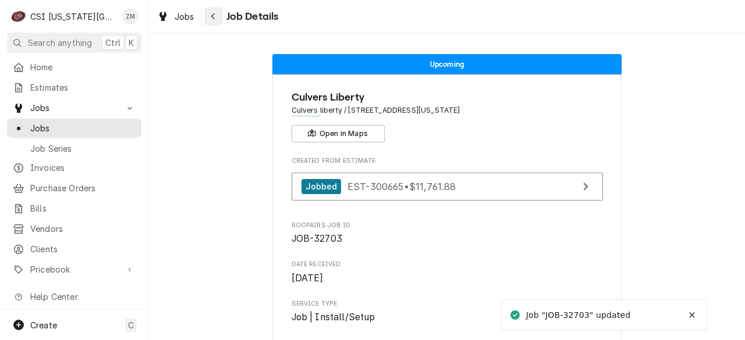
click at [214, 17] on icon "Navigate back" at bounding box center [213, 16] width 5 height 8
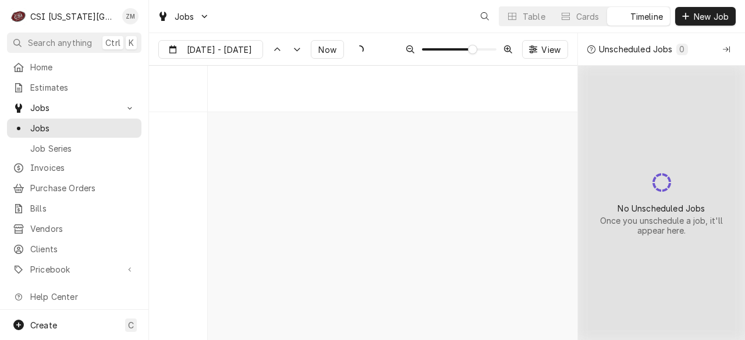
scroll to position [4328, 0]
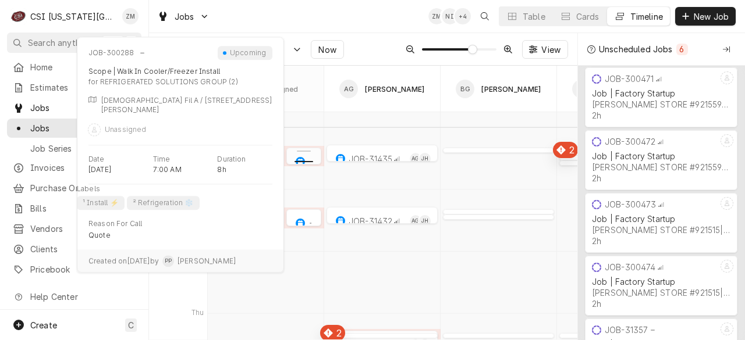
click at [292, 156] on div "normal" at bounding box center [303, 159] width 35 height 14
type input "Sep 12"
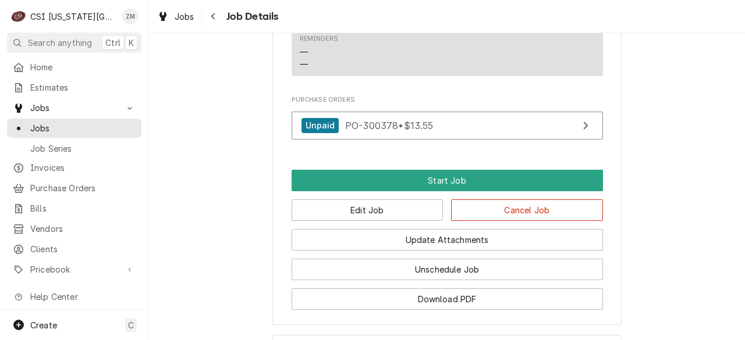
scroll to position [1044, 0]
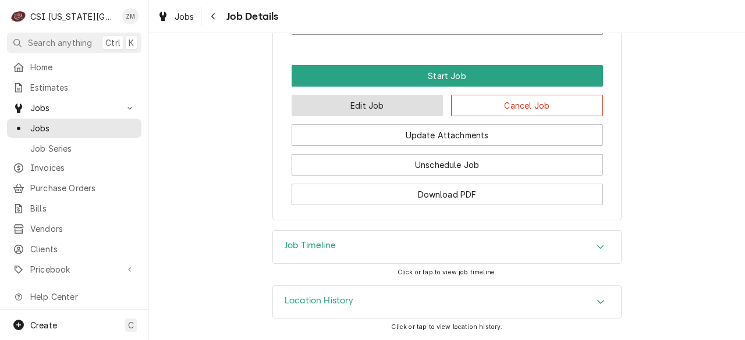
click at [355, 102] on button "Edit Job" at bounding box center [367, 106] width 152 height 22
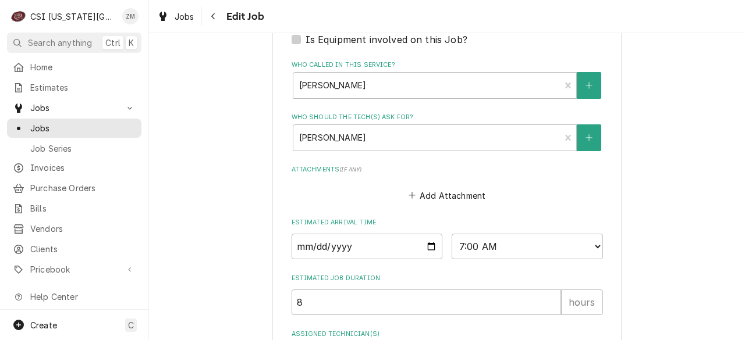
scroll to position [823, 0]
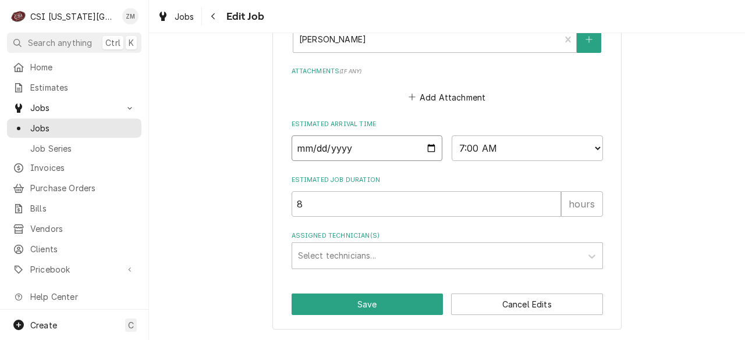
click at [429, 149] on input "[DATE]" at bounding box center [366, 149] width 151 height 26
type textarea "x"
type input "[DATE]"
type textarea "x"
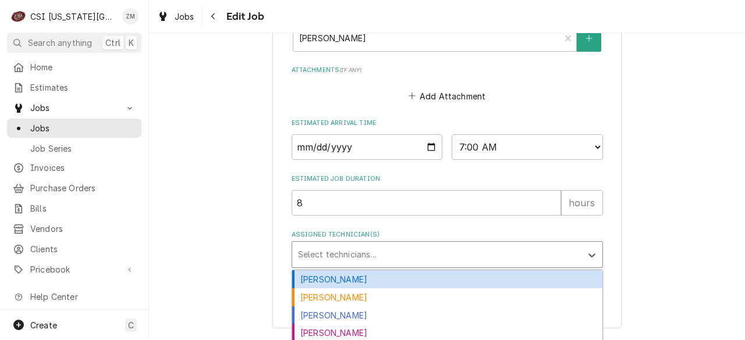
click at [337, 263] on div "Assigned Technician(s)" at bounding box center [437, 254] width 278 height 21
type input "za"
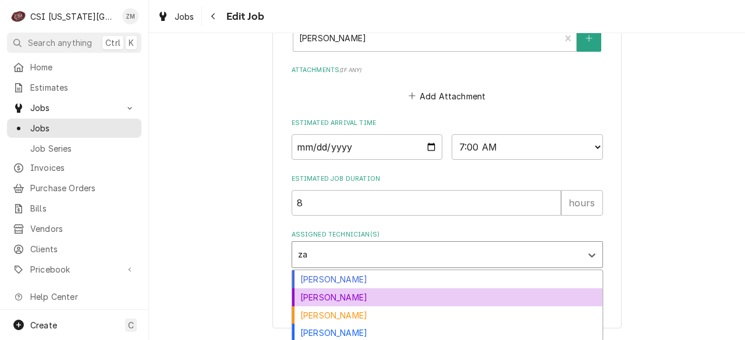
click at [322, 304] on div "[PERSON_NAME]" at bounding box center [447, 298] width 310 height 18
type textarea "x"
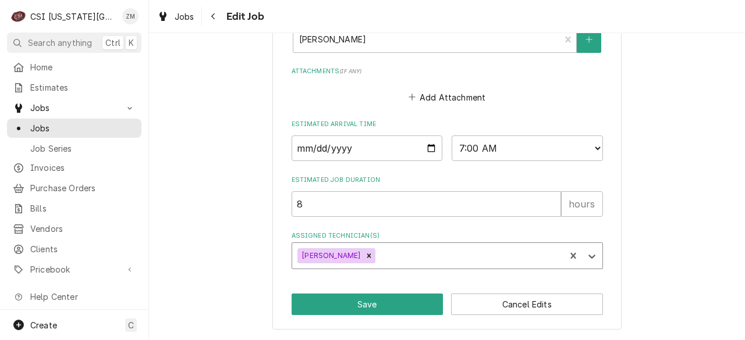
type textarea "x"
type input "w"
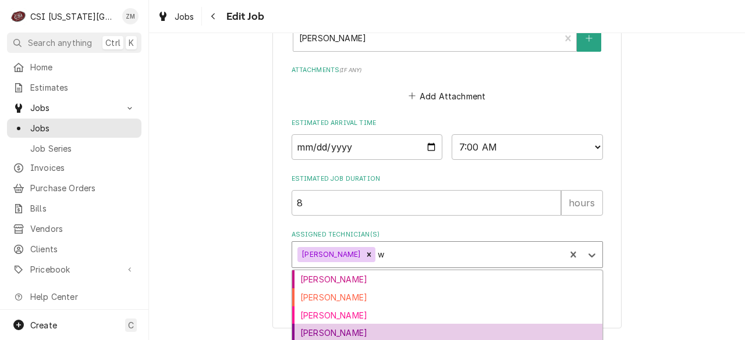
click at [321, 333] on div "[PERSON_NAME]" at bounding box center [447, 333] width 310 height 18
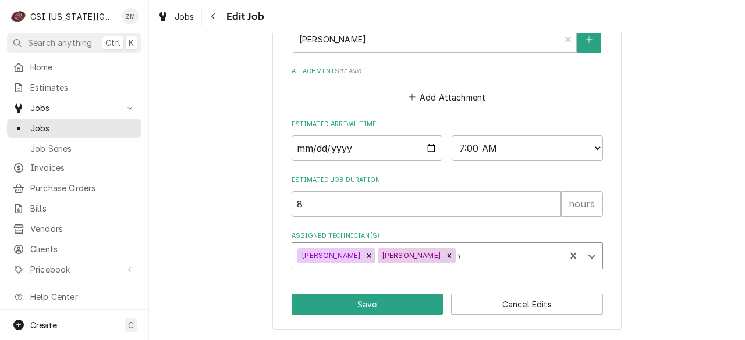
type textarea "x"
type input "da"
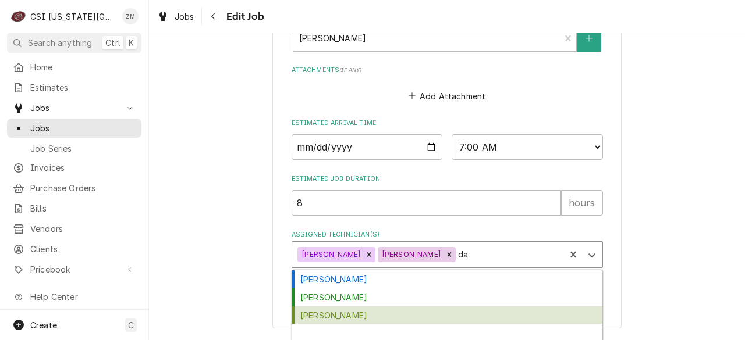
click at [340, 322] on div "[PERSON_NAME]" at bounding box center [447, 316] width 310 height 18
type textarea "x"
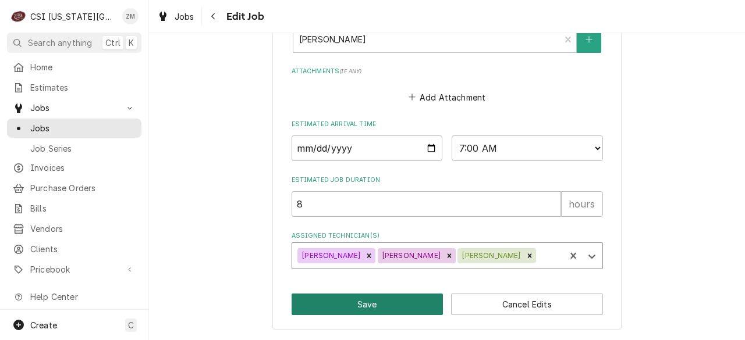
click at [342, 303] on button "Save" at bounding box center [367, 305] width 152 height 22
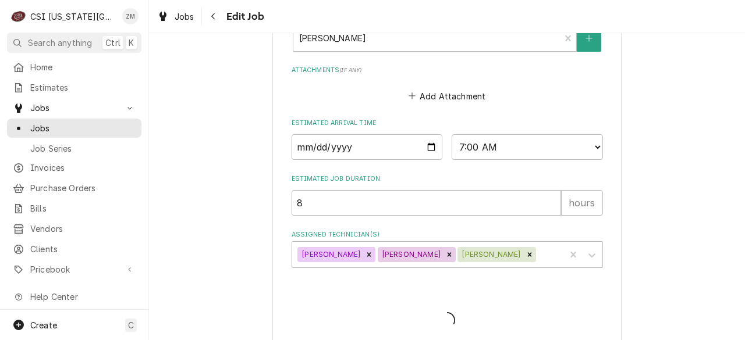
type textarea "x"
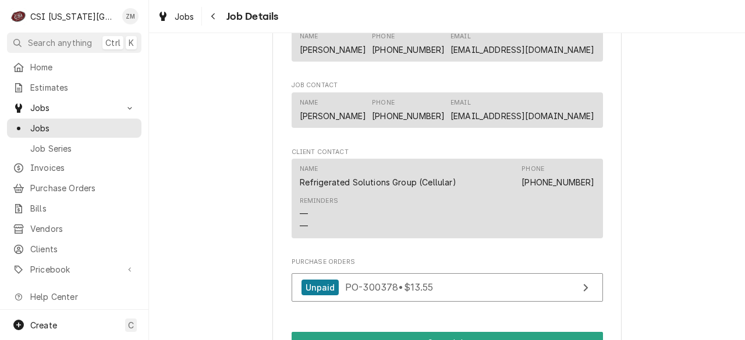
scroll to position [833, 0]
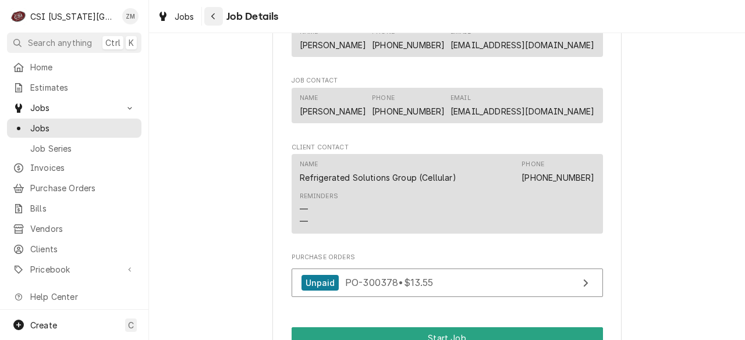
click at [219, 18] on button "Navigate back" at bounding box center [213, 16] width 19 height 19
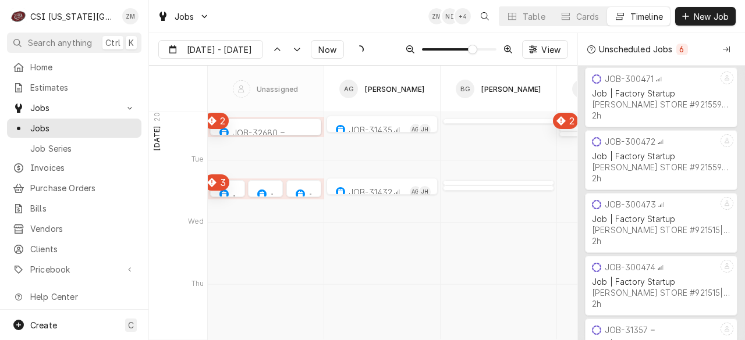
scroll to position [4316, 0]
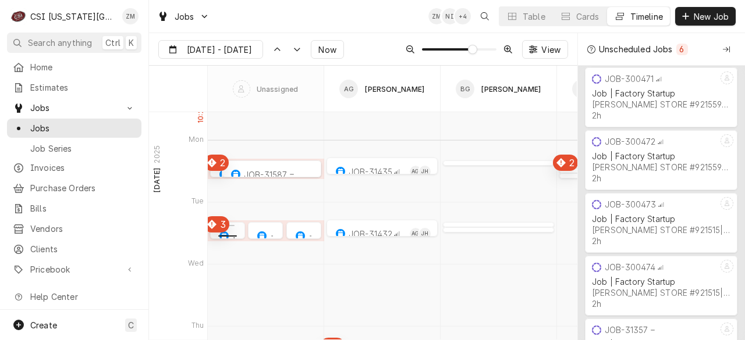
click at [235, 234] on div "Dynamic Content Wrapper" at bounding box center [227, 234] width 35 height 14
type input "Sep 12"
click at [235, 234] on div "Dynamic Content Wrapper" at bounding box center [227, 234] width 35 height 14
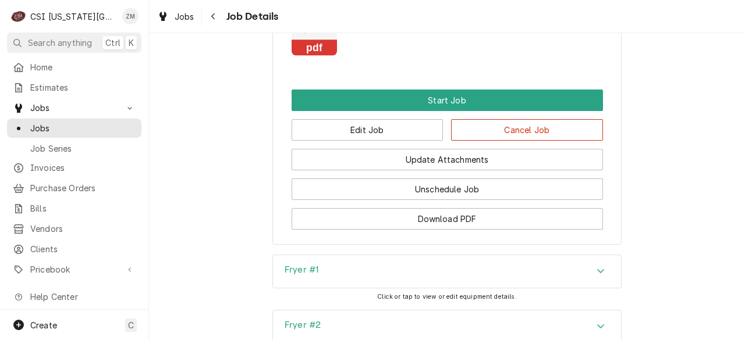
scroll to position [1650, 0]
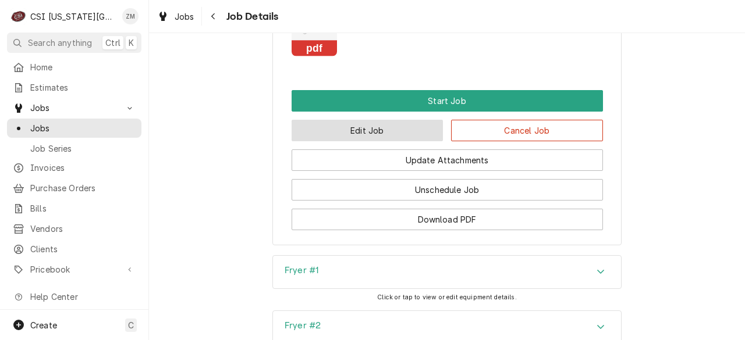
click at [395, 134] on button "Edit Job" at bounding box center [367, 131] width 152 height 22
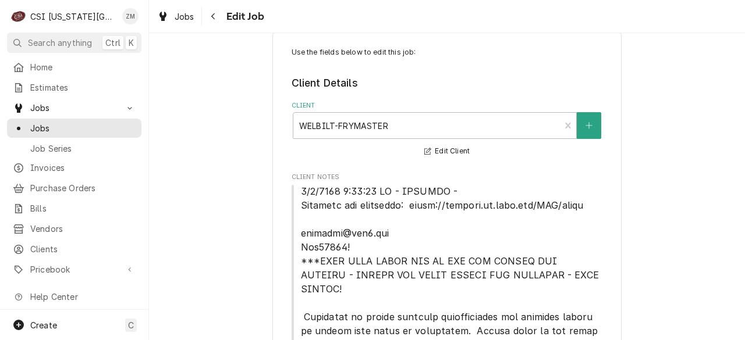
type textarea "x"
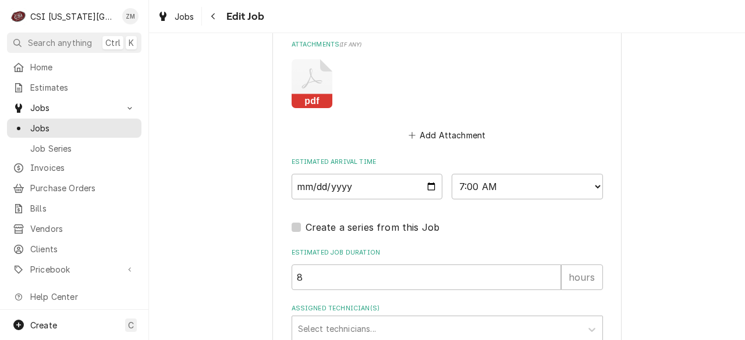
scroll to position [1834, 0]
click at [424, 175] on input "2025-09-16" at bounding box center [366, 188] width 151 height 26
click at [593, 175] on select "AM / PM 6:00 AM 6:15 AM 6:30 AM 6:45 AM 7:00 AM 7:15 AM 7:30 AM 7:45 AM 8:00 AM…" at bounding box center [526, 188] width 151 height 26
select select "06:00:00"
click at [451, 175] on select "AM / PM 6:00 AM 6:15 AM 6:30 AM 6:45 AM 7:00 AM 7:15 AM 7:30 AM 7:45 AM 8:00 AM…" at bounding box center [526, 188] width 151 height 26
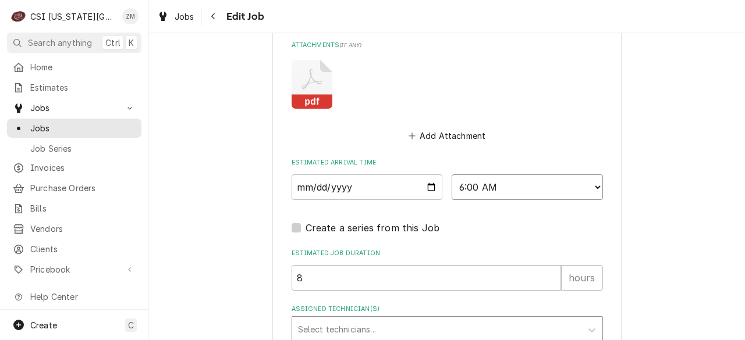
type textarea "x"
click at [318, 319] on div "Assigned Technician(s)" at bounding box center [437, 329] width 278 height 21
type input "za"
type textarea "x"
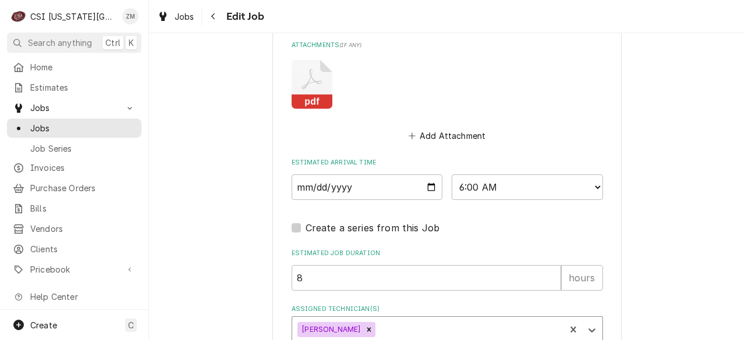
type textarea "x"
type input "wil"
type textarea "x"
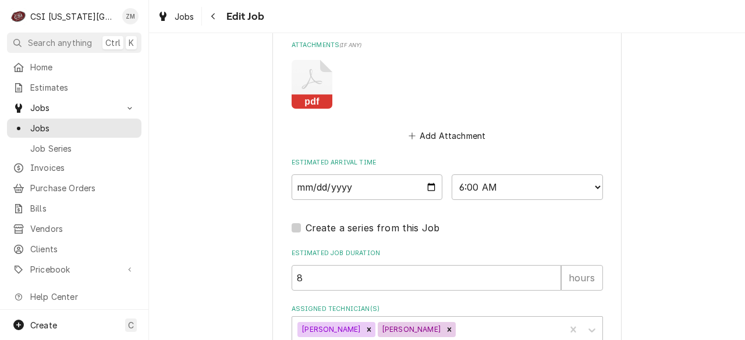
type textarea "x"
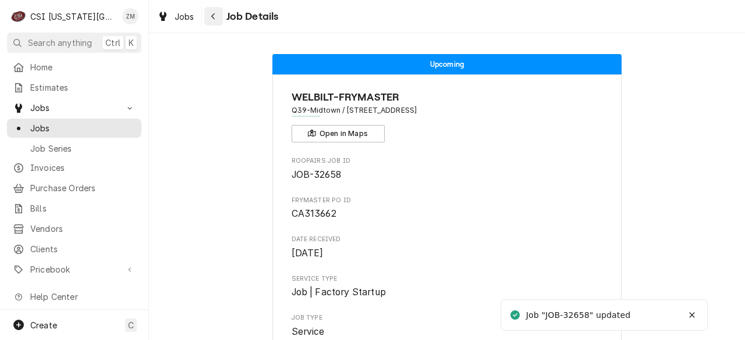
click at [212, 15] on icon "Navigate back" at bounding box center [213, 16] width 5 height 8
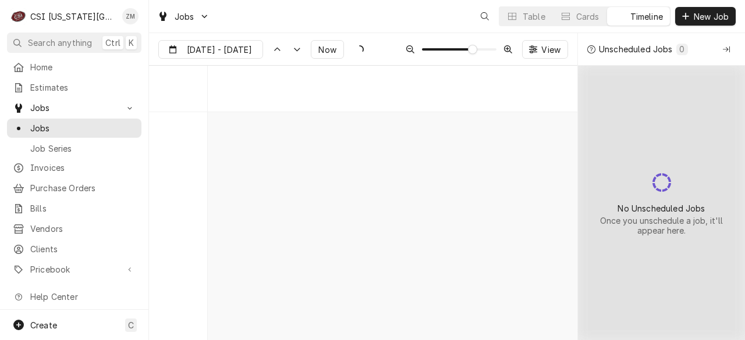
scroll to position [4316, 0]
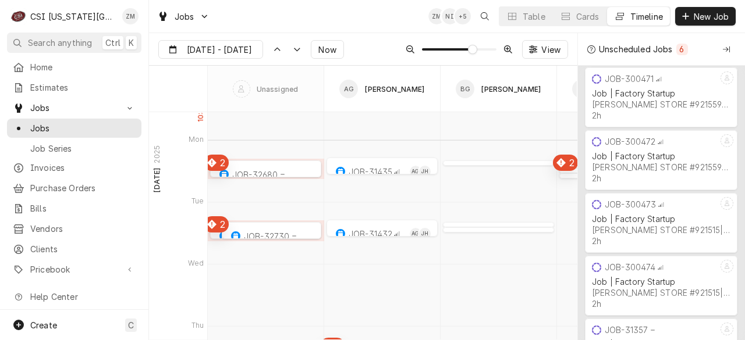
click at [218, 233] on div "Dynamic Content Wrapper" at bounding box center [265, 234] width 111 height 14
type input "[DATE]"
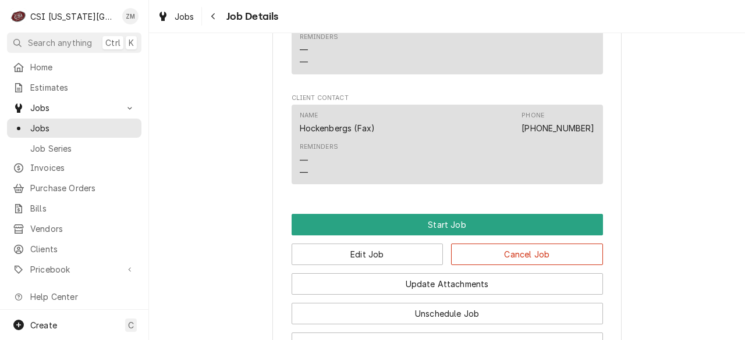
scroll to position [1175, 0]
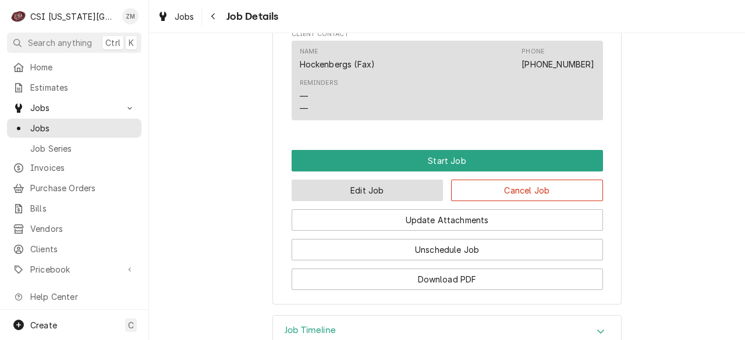
click at [416, 198] on button "Edit Job" at bounding box center [367, 191] width 152 height 22
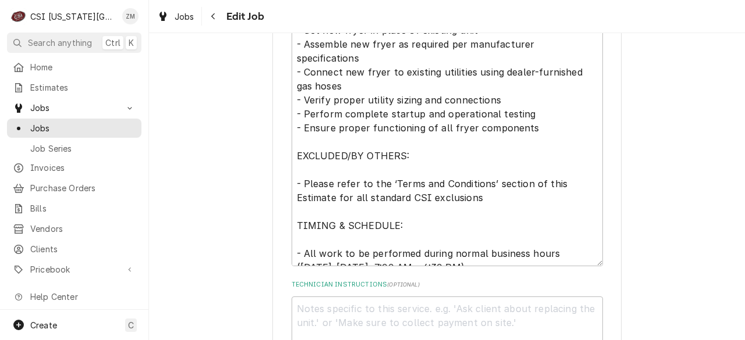
type textarea "x"
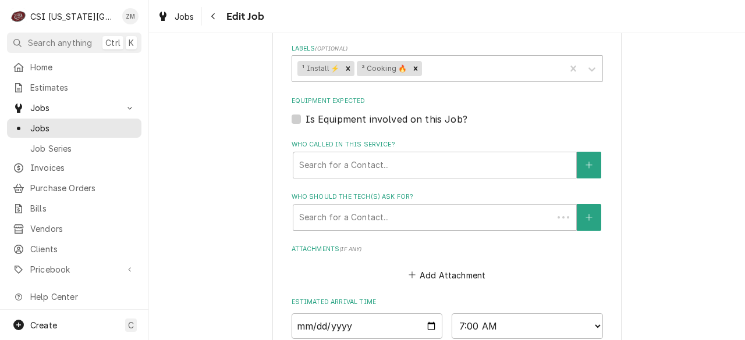
scroll to position [1186, 0]
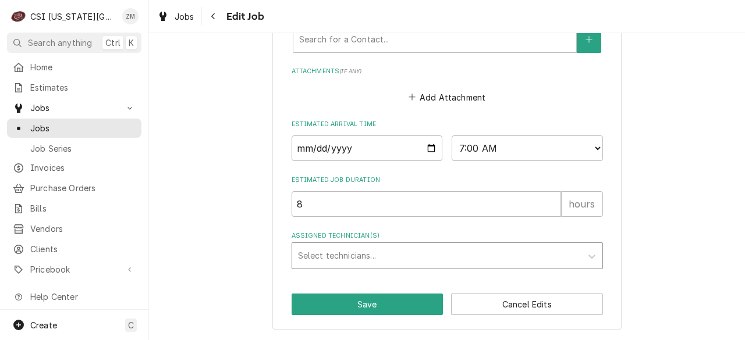
click at [336, 253] on div "Assigned Technician(s)" at bounding box center [437, 256] width 278 height 21
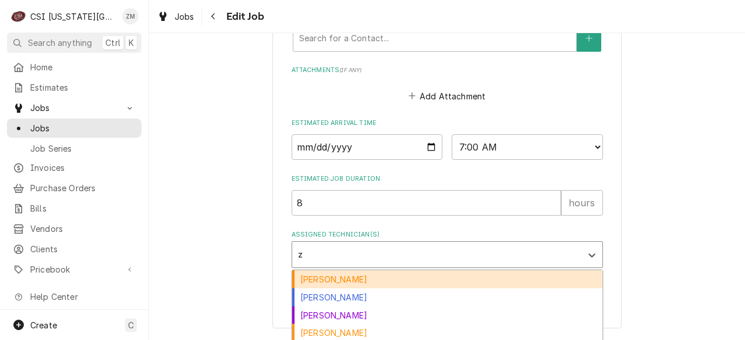
type input "za"
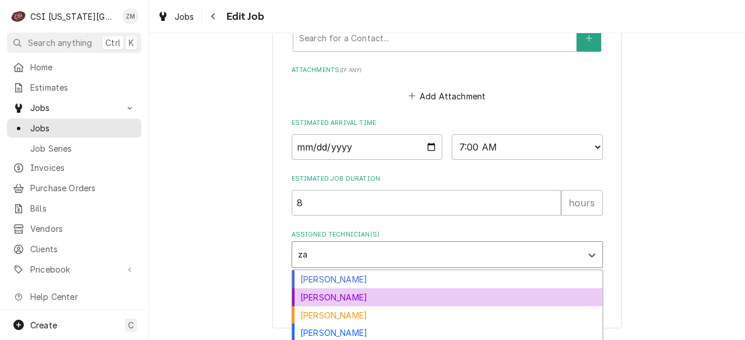
click at [323, 298] on div "[PERSON_NAME]" at bounding box center [447, 298] width 310 height 18
type textarea "x"
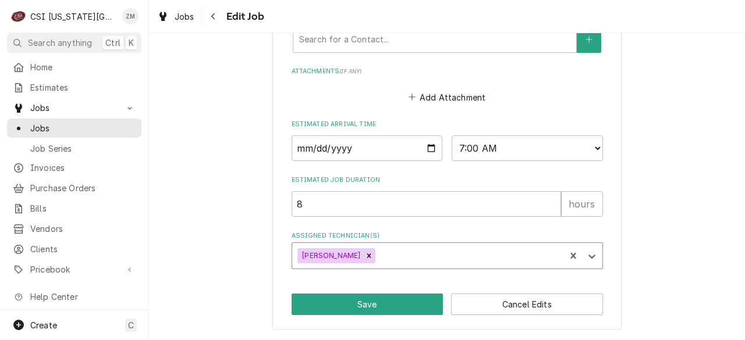
type textarea "x"
type input "wi"
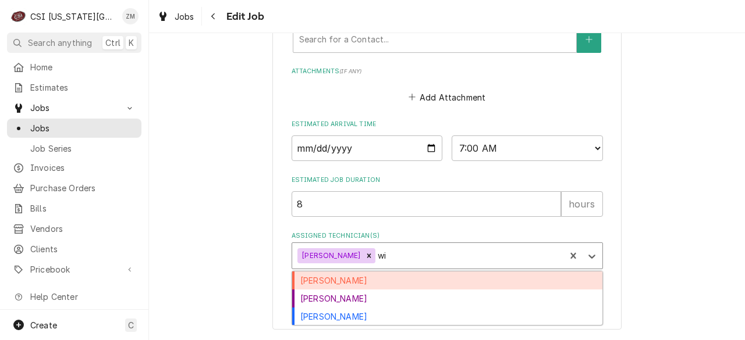
click at [323, 298] on div "[PERSON_NAME]" at bounding box center [447, 299] width 310 height 18
type textarea "x"
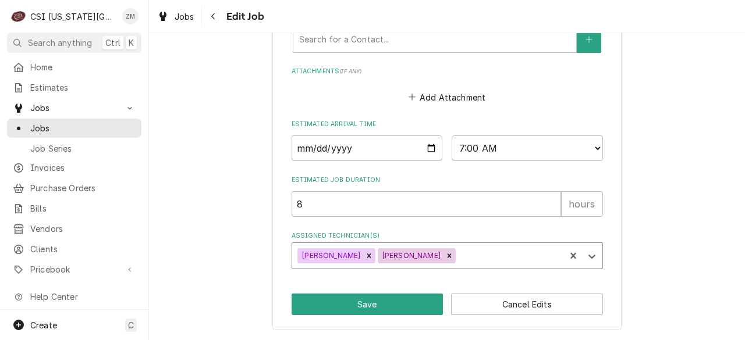
type textarea "x"
drag, startPoint x: 574, startPoint y: 134, endPoint x: 595, endPoint y: 145, distance: 23.7
click at [595, 145] on select "AM / PM 6:00 AM 6:15 AM 6:30 AM 6:45 AM 7:00 AM 7:15 AM 7:30 AM 7:45 AM 8:00 AM…" at bounding box center [526, 149] width 151 height 26
select select "06:00:00"
click at [451, 136] on select "AM / PM 6:00 AM 6:15 AM 6:30 AM 6:45 AM 7:00 AM 7:15 AM 7:30 AM 7:45 AM 8:00 AM…" at bounding box center [526, 149] width 151 height 26
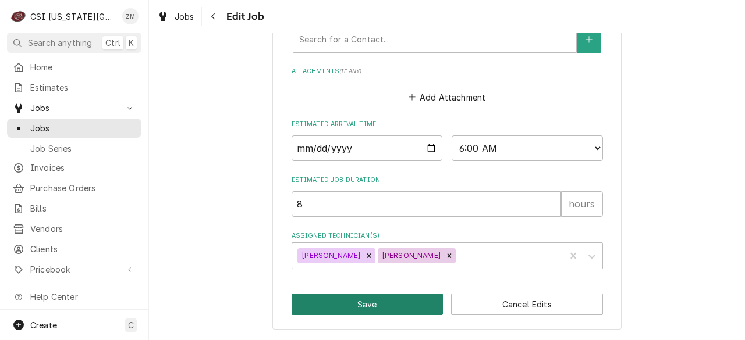
click at [354, 303] on button "Save" at bounding box center [367, 305] width 152 height 22
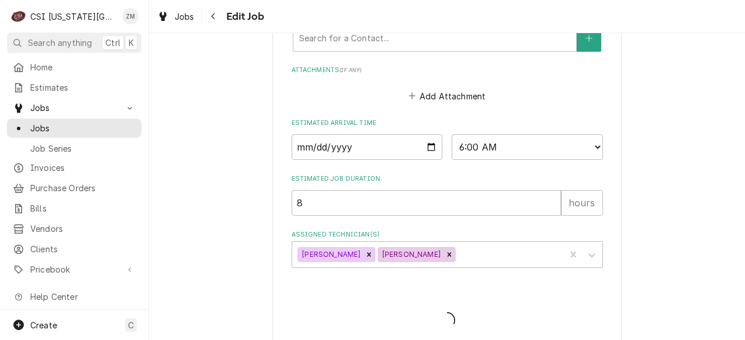
type textarea "x"
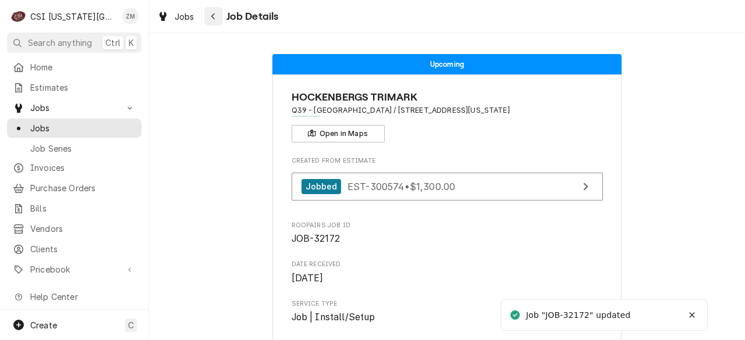
click at [205, 16] on button "Navigate back" at bounding box center [213, 16] width 19 height 19
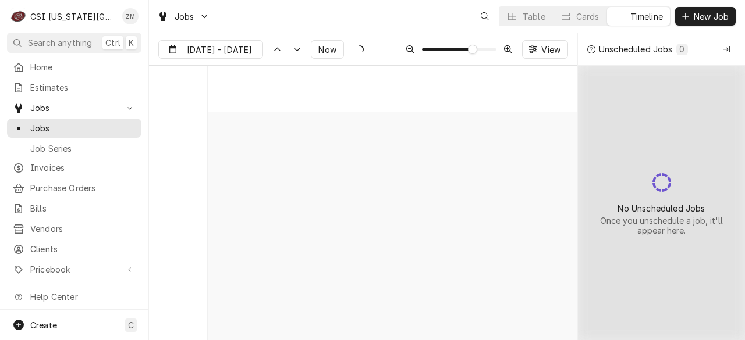
scroll to position [4316, 0]
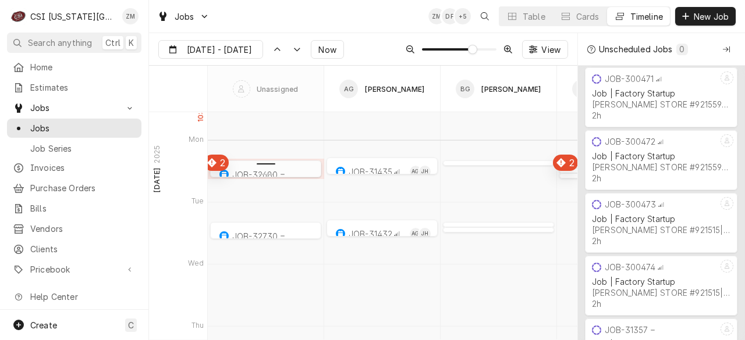
type input "[DATE]"
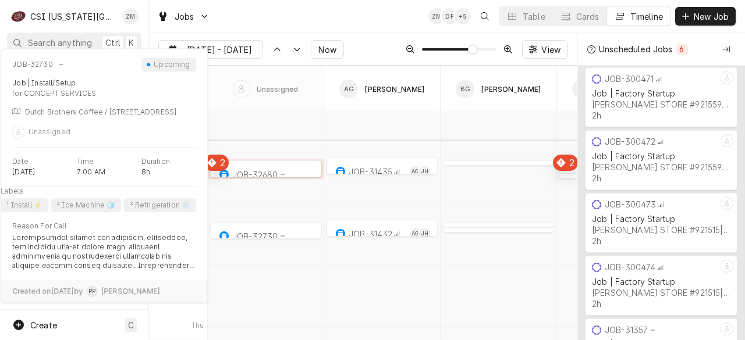
click at [258, 234] on div "normal" at bounding box center [265, 234] width 111 height 14
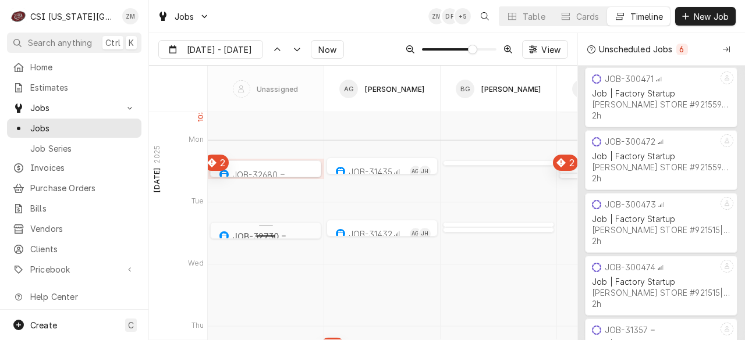
click at [258, 234] on div "Dynamic Content Wrapper" at bounding box center [265, 234] width 111 height 14
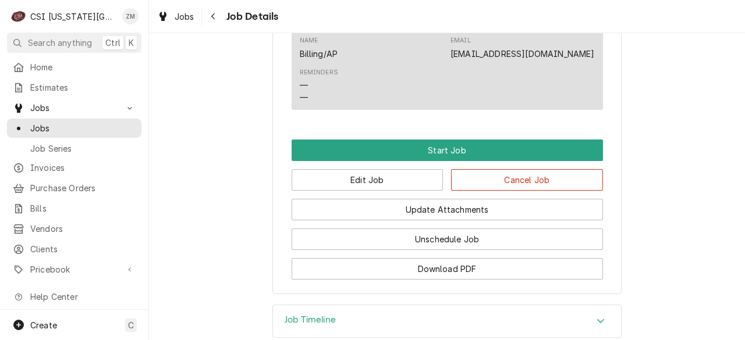
scroll to position [1273, 0]
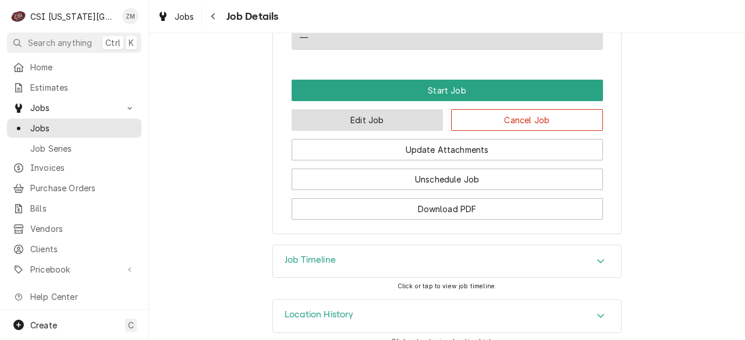
click at [337, 131] on button "Edit Job" at bounding box center [367, 120] width 152 height 22
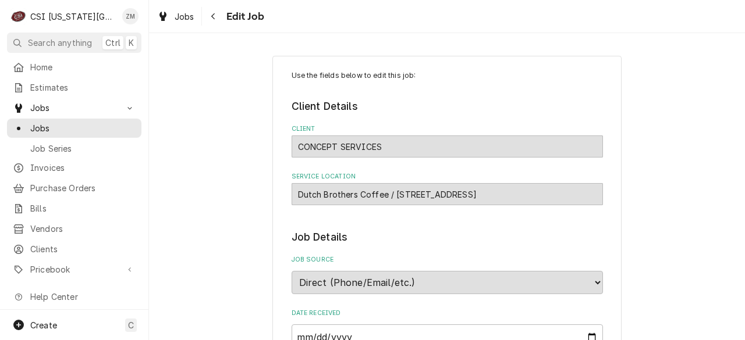
type textarea "x"
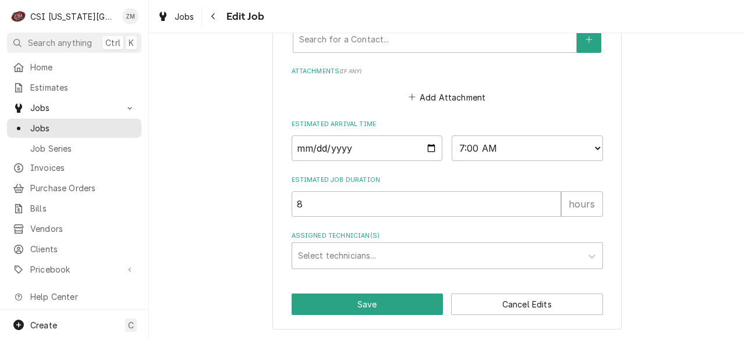
scroll to position [1325, 0]
click at [326, 246] on div "Assigned Technician(s)" at bounding box center [437, 256] width 278 height 21
click at [326, 246] on div "j" at bounding box center [437, 256] width 278 height 21
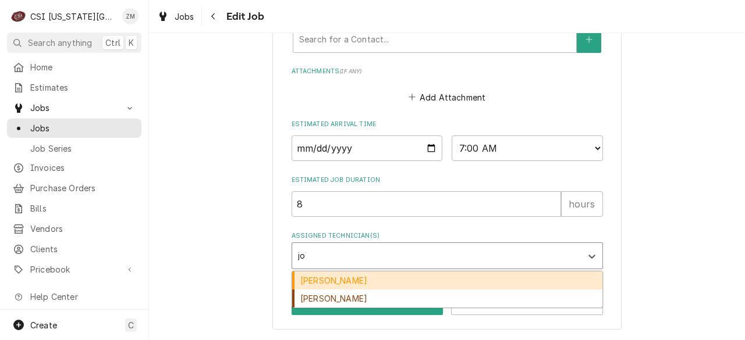
type input "[PERSON_NAME]"
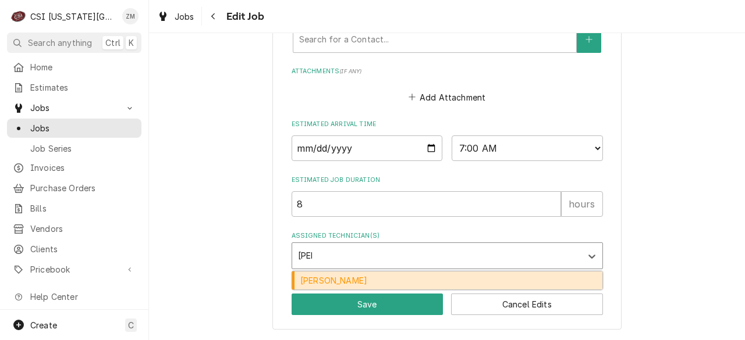
click at [311, 279] on div "[PERSON_NAME]" at bounding box center [447, 281] width 310 height 18
type textarea "x"
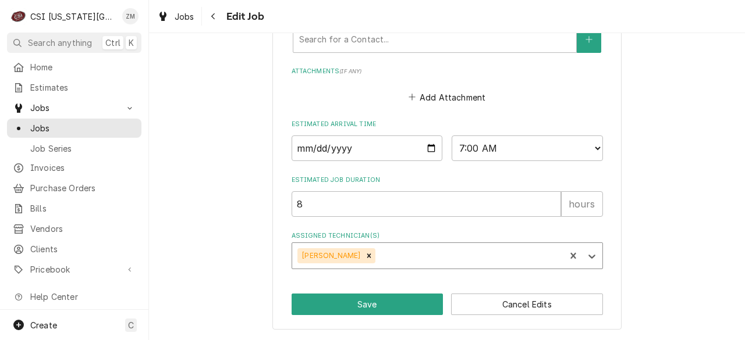
type textarea "x"
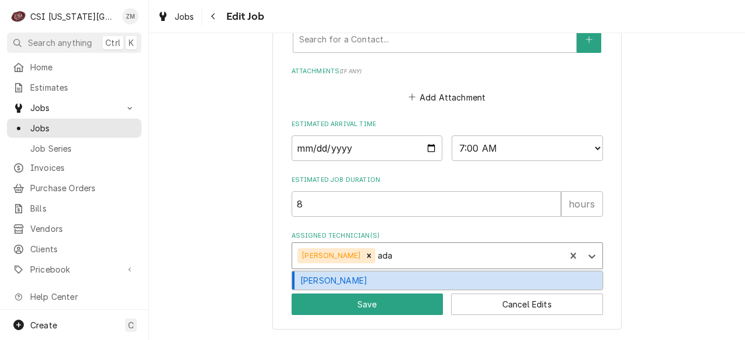
type input "[PERSON_NAME]"
click at [409, 282] on div "[PERSON_NAME]" at bounding box center [447, 281] width 310 height 18
type textarea "x"
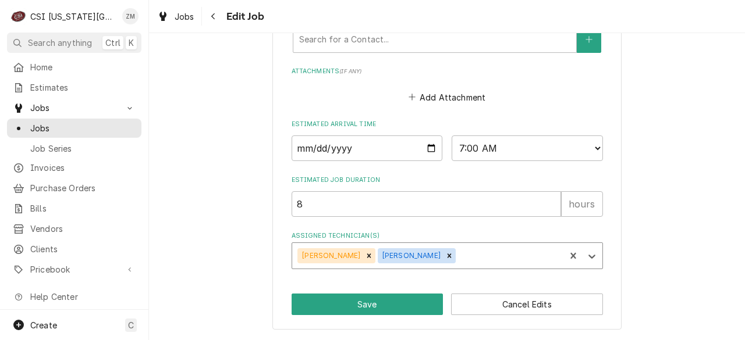
type textarea "x"
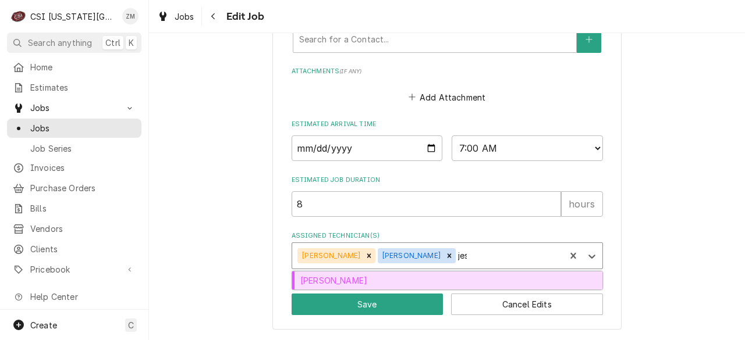
type input "[PERSON_NAME]"
click at [409, 282] on div "[PERSON_NAME]" at bounding box center [447, 281] width 310 height 18
type textarea "x"
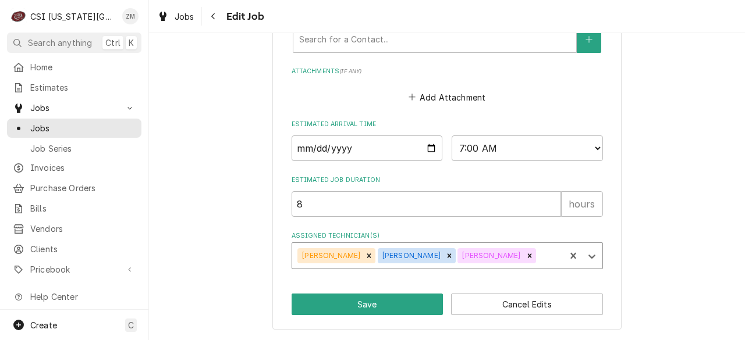
type textarea "x"
click at [590, 145] on select "AM / PM 6:00 AM 6:15 AM 6:30 AM 6:45 AM 7:00 AM 7:15 AM 7:30 AM 7:45 AM 8:00 AM…" at bounding box center [526, 149] width 151 height 26
select select "08:00:00"
click at [451, 136] on select "AM / PM 6:00 AM 6:15 AM 6:30 AM 6:45 AM 7:00 AM 7:15 AM 7:30 AM 7:45 AM 8:00 AM…" at bounding box center [526, 149] width 151 height 26
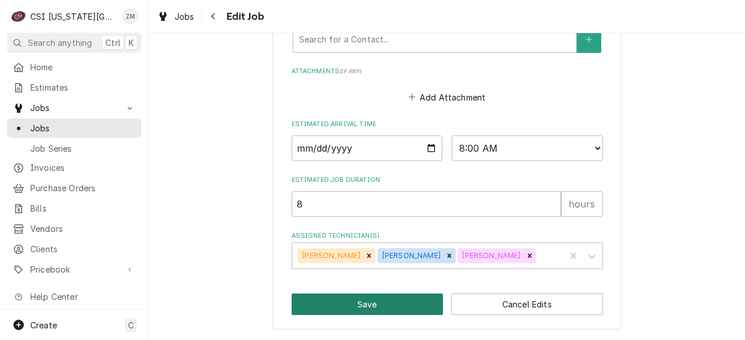
click at [340, 303] on button "Save" at bounding box center [367, 305] width 152 height 22
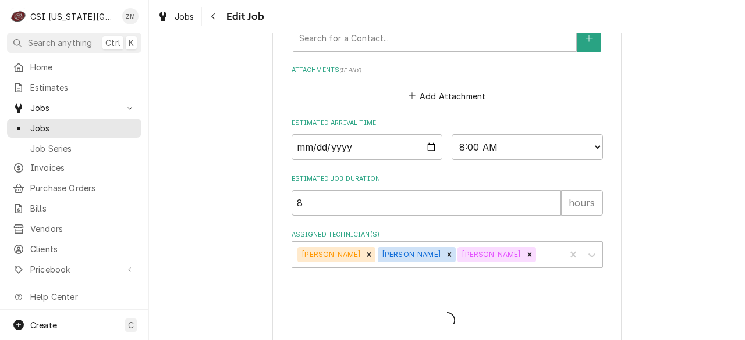
type textarea "x"
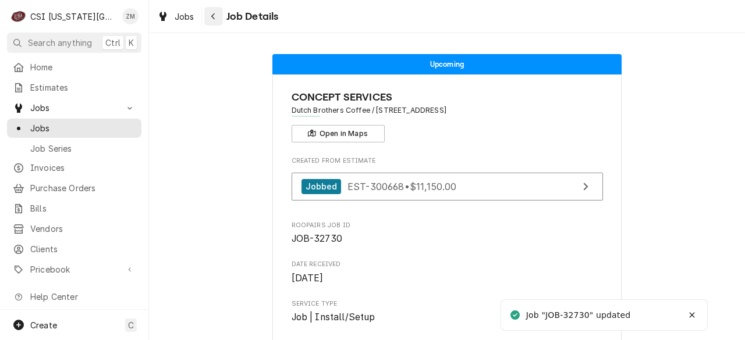
click at [215, 18] on icon "Navigate back" at bounding box center [213, 16] width 5 height 8
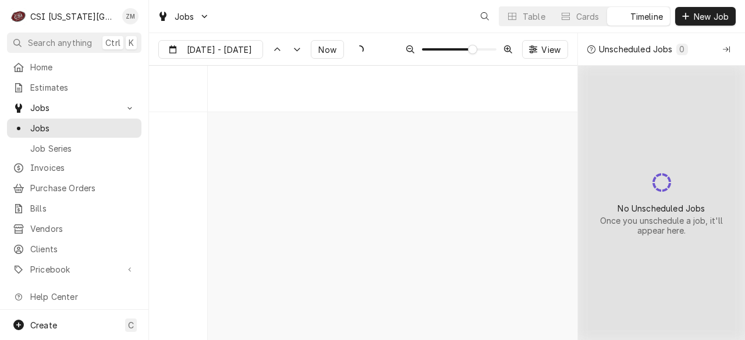
scroll to position [4316, 0]
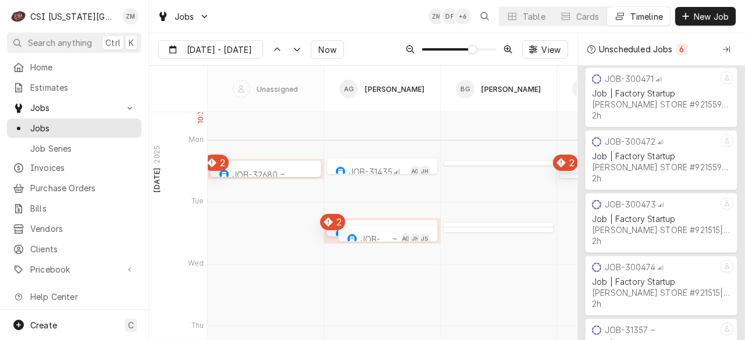
type input "[DATE]"
